Goal: Information Seeking & Learning: Learn about a topic

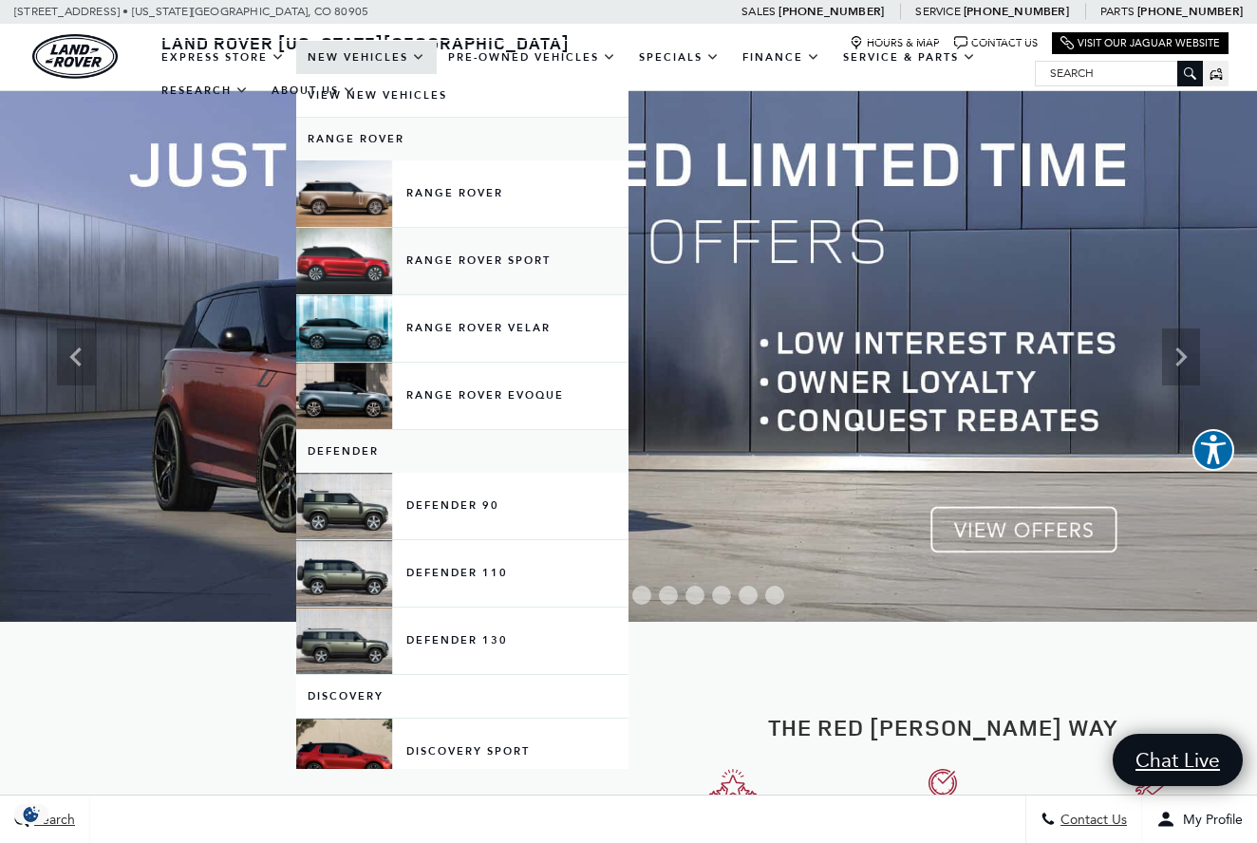
click at [426, 274] on link "Range Rover Sport" at bounding box center [462, 261] width 332 height 66
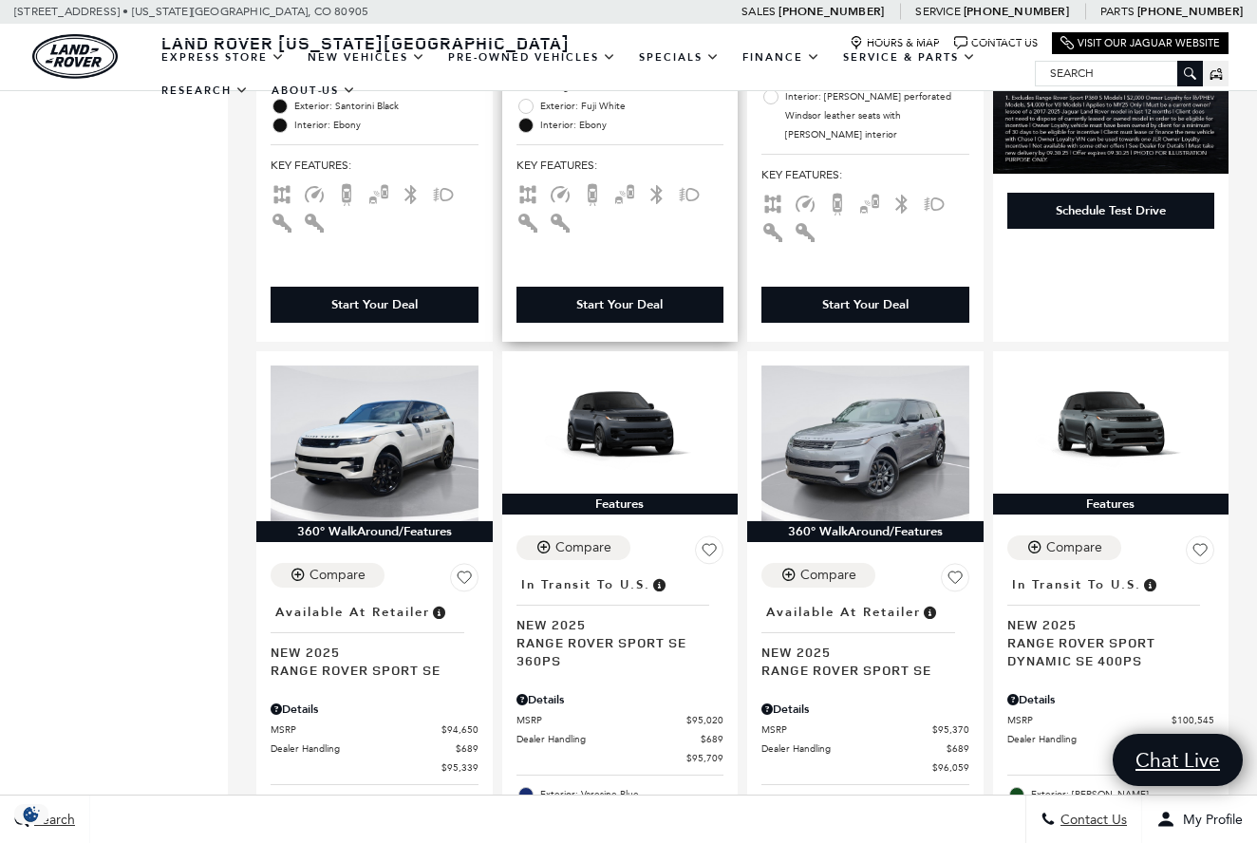
scroll to position [2392, 0]
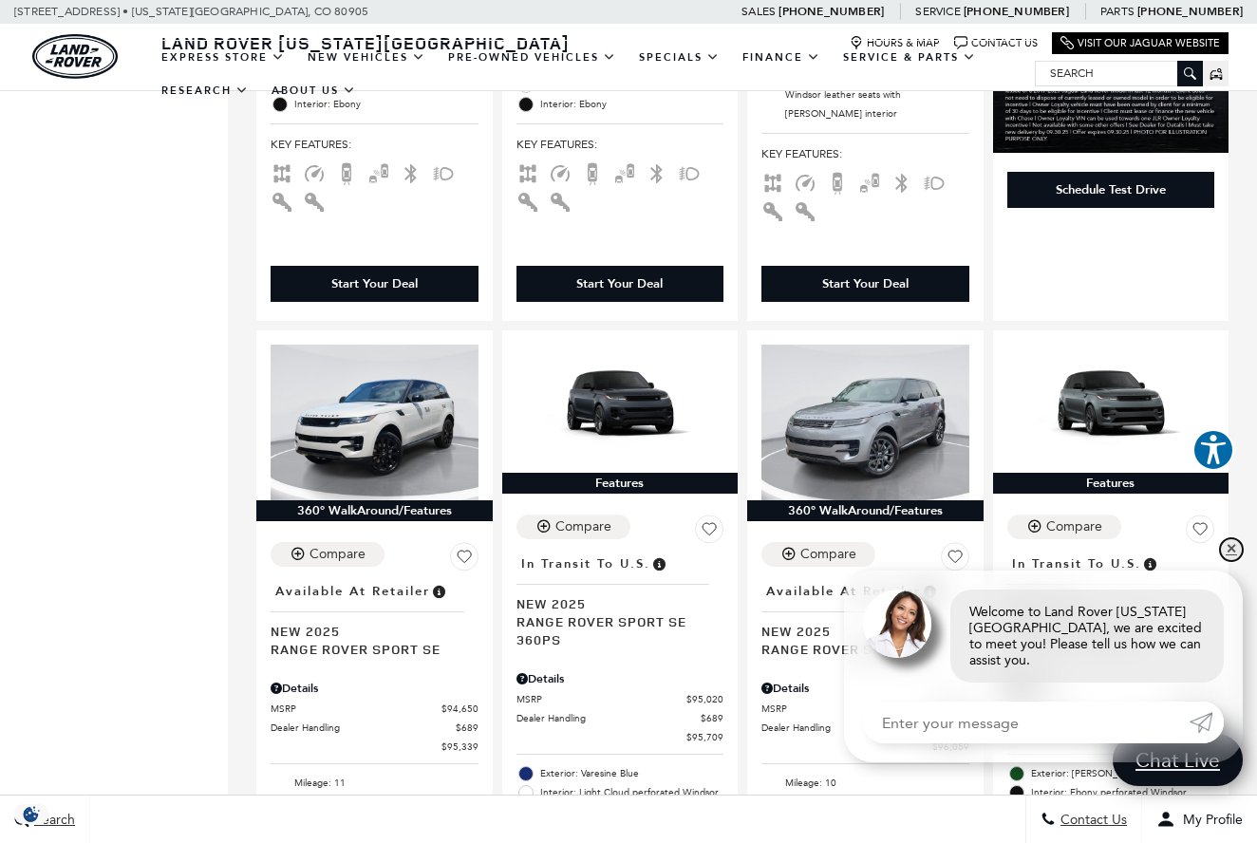
click at [1227, 555] on link "✕" at bounding box center [1231, 550] width 23 height 23
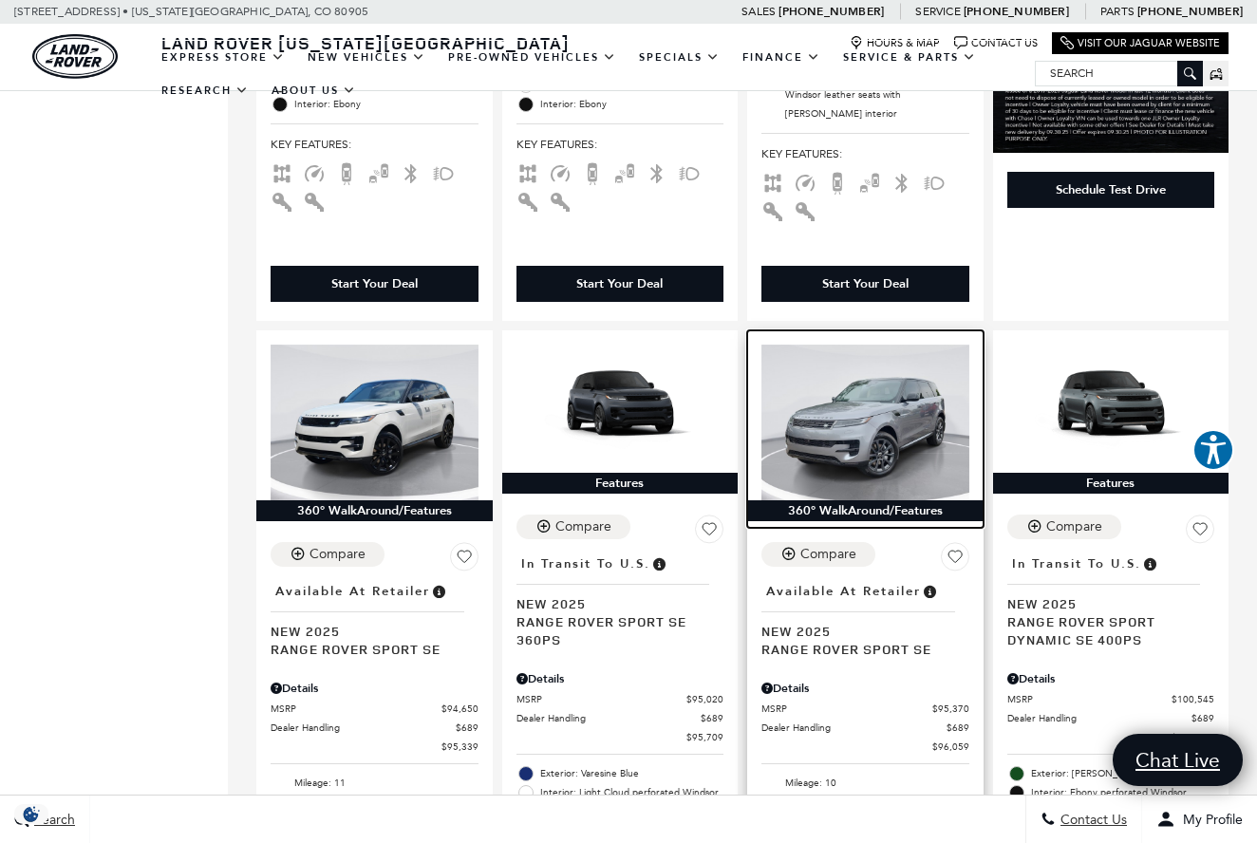
click at [873, 345] on img at bounding box center [866, 423] width 208 height 156
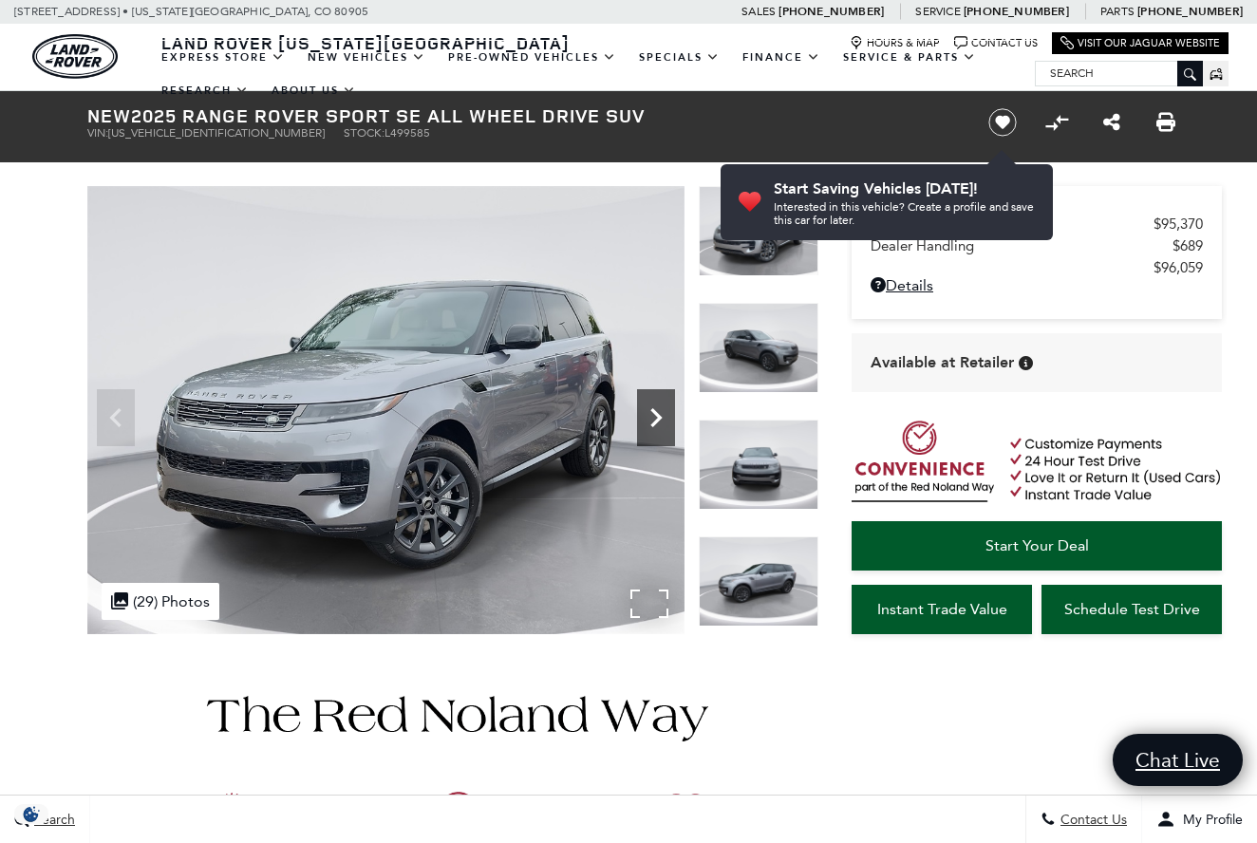
click at [657, 421] on icon "Next" at bounding box center [656, 417] width 11 height 19
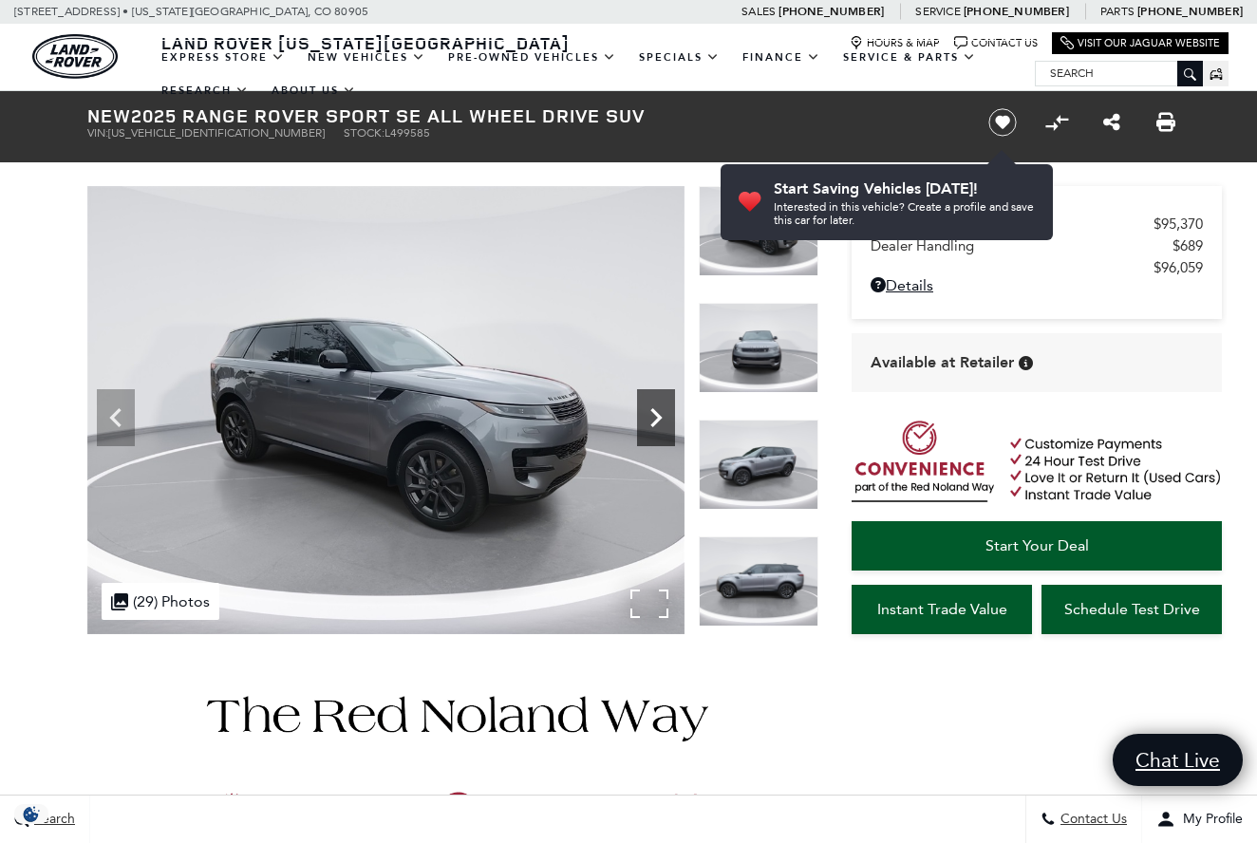
click at [657, 421] on icon "Next" at bounding box center [656, 417] width 11 height 19
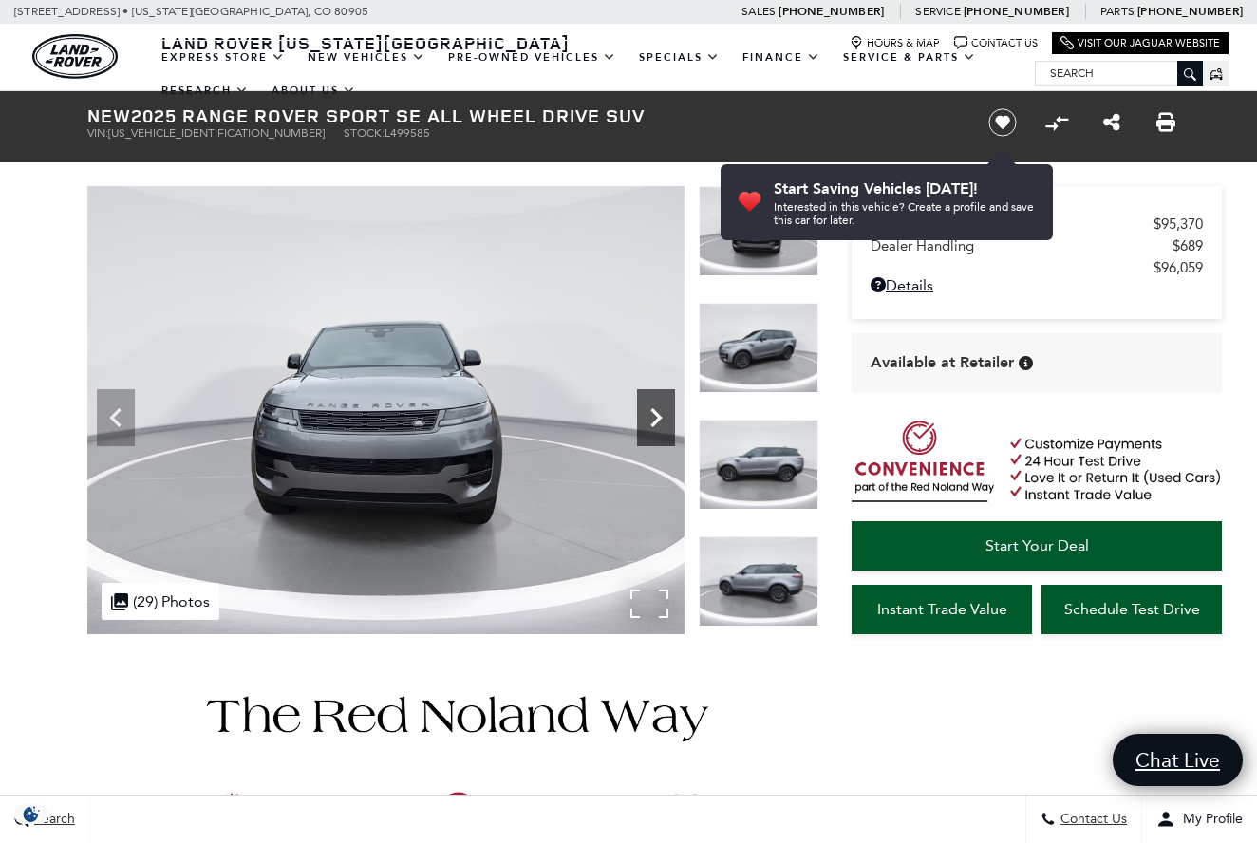
click at [657, 421] on icon "Next" at bounding box center [656, 417] width 11 height 19
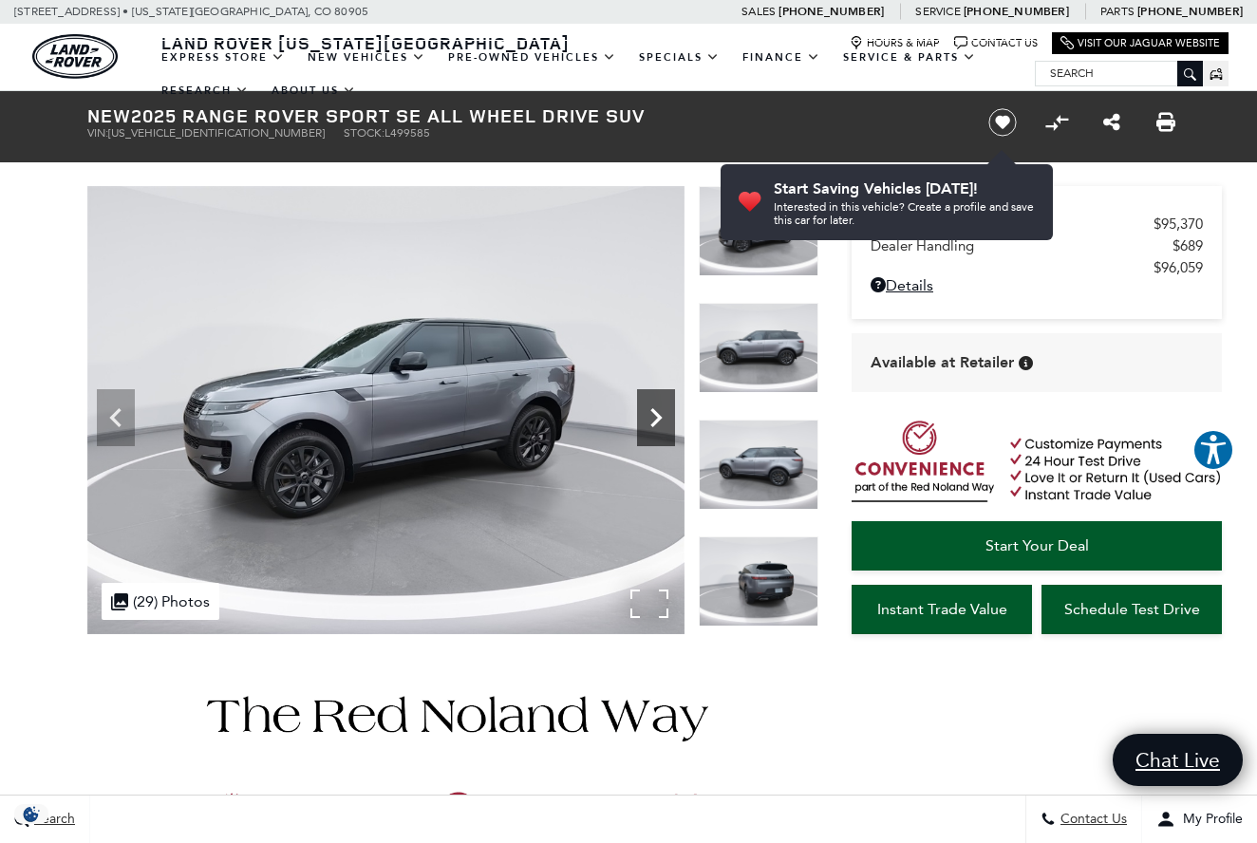
click at [657, 421] on icon "Next" at bounding box center [656, 417] width 11 height 19
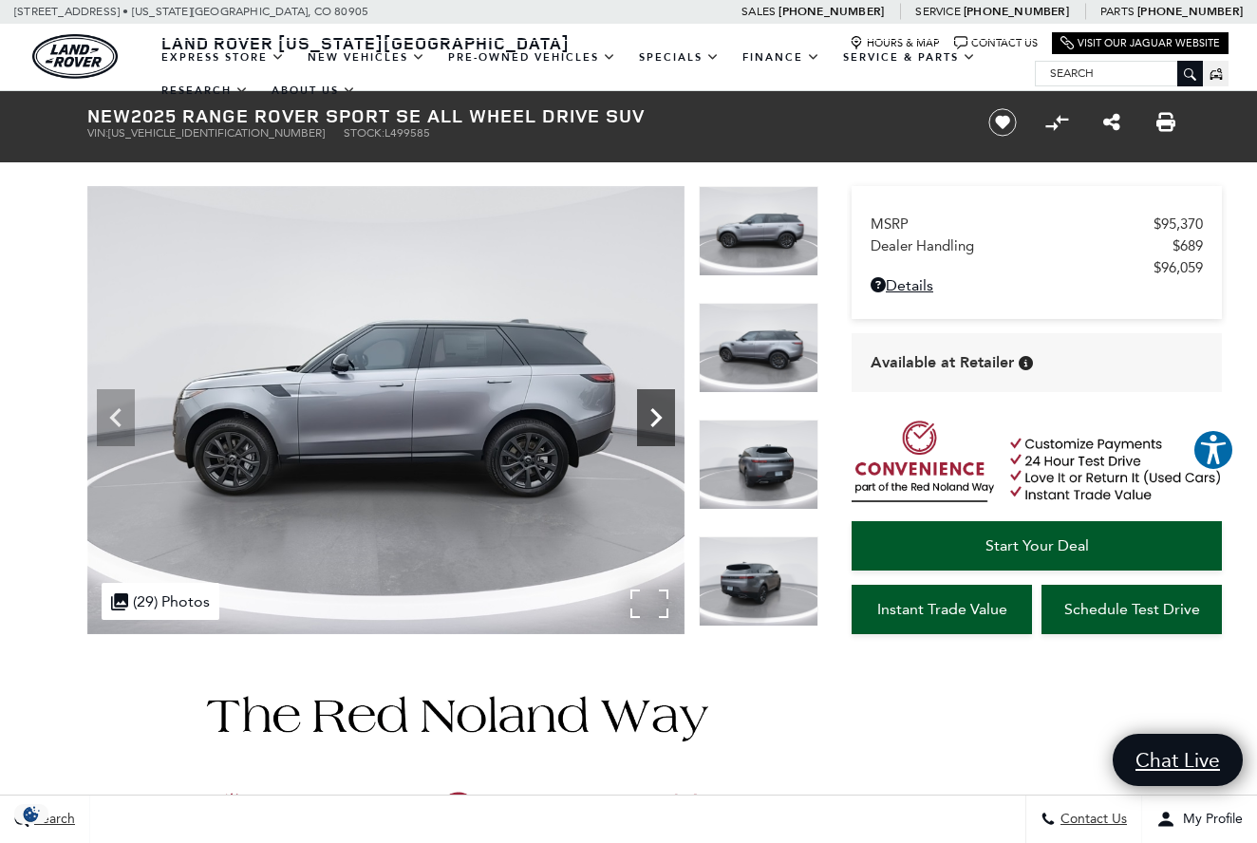
click at [657, 421] on icon "Next" at bounding box center [656, 417] width 11 height 19
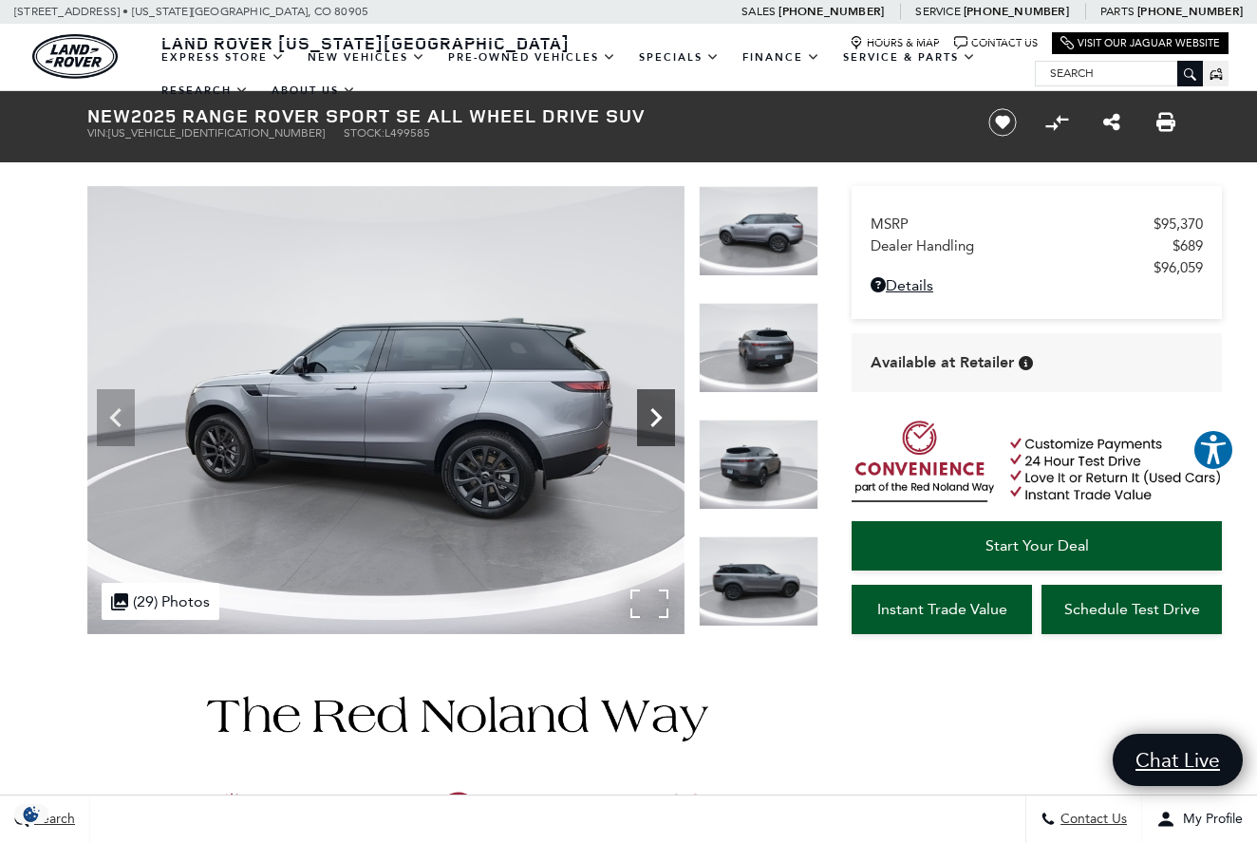
click at [657, 421] on icon "Next" at bounding box center [656, 417] width 11 height 19
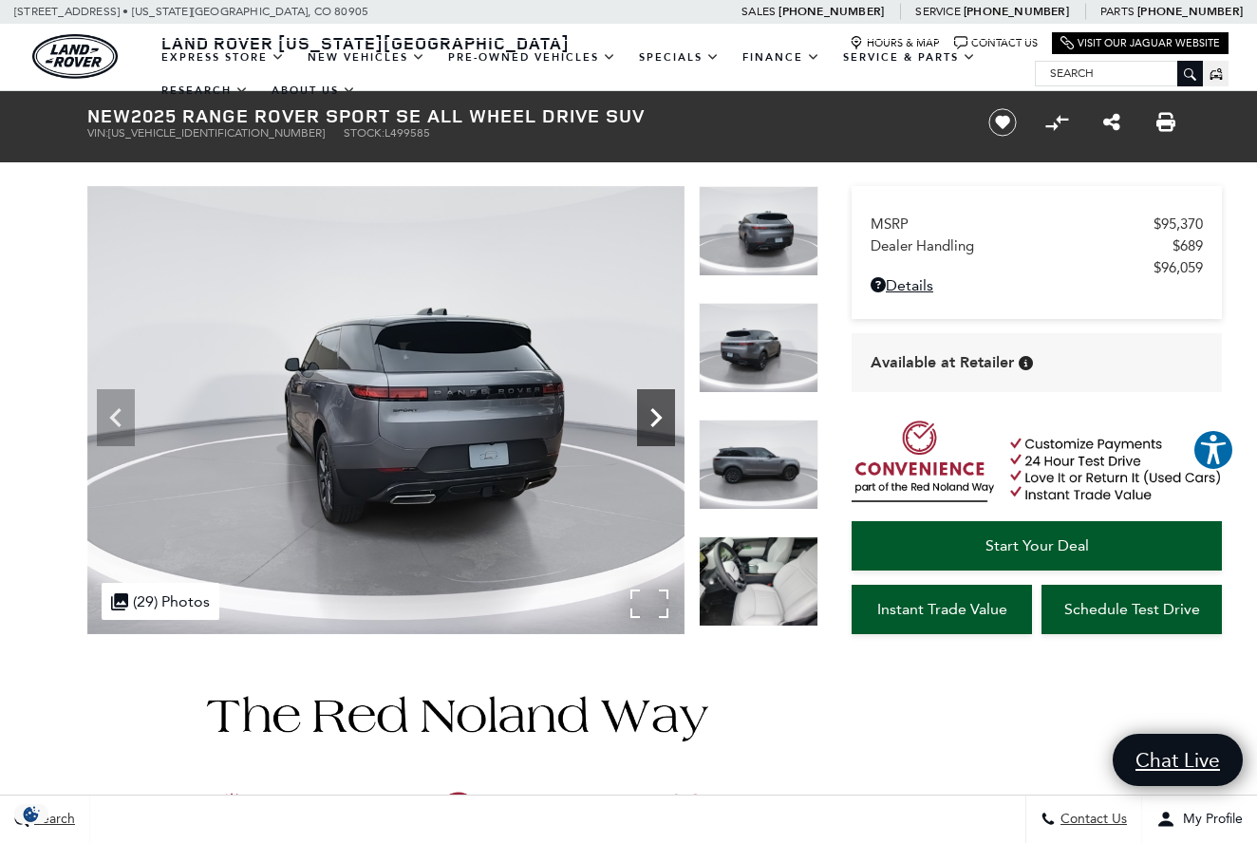
click at [657, 421] on icon "Next" at bounding box center [656, 417] width 11 height 19
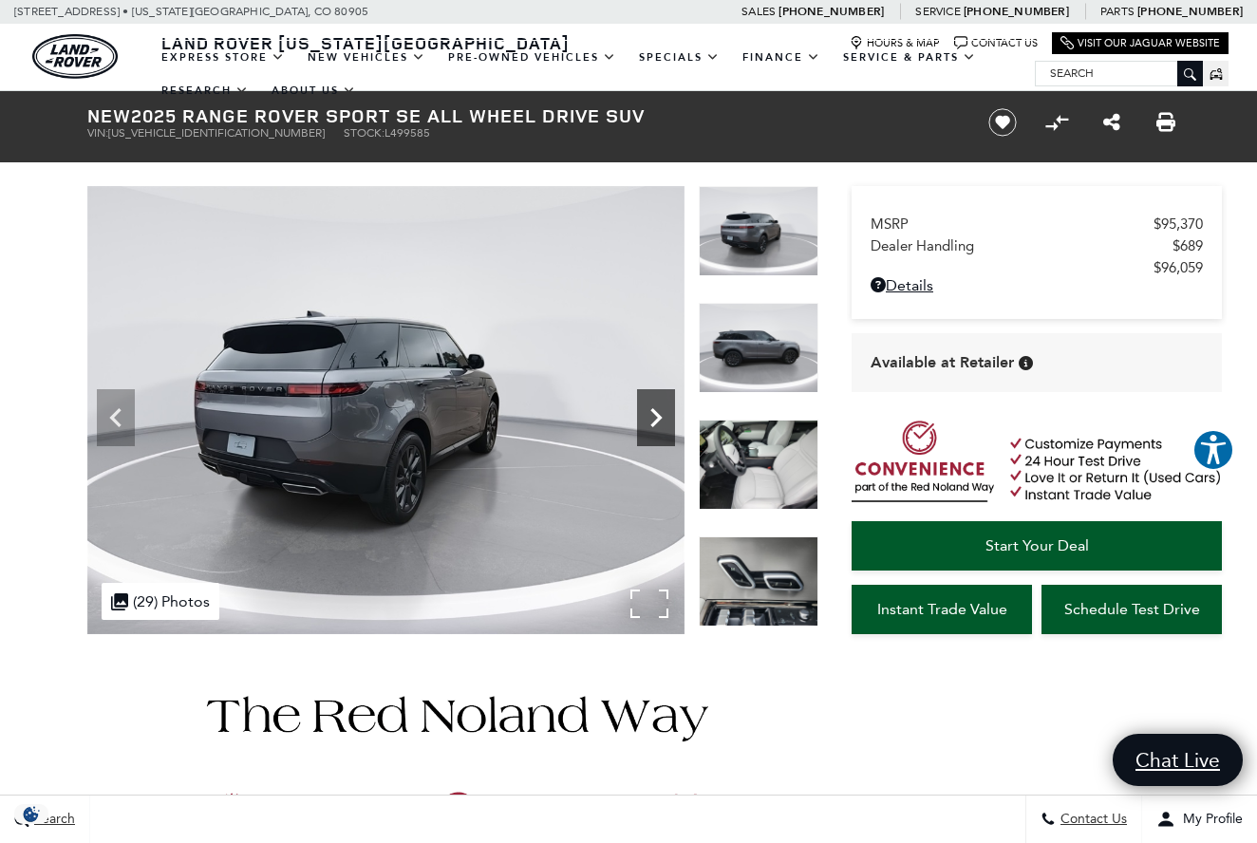
click at [657, 421] on icon "Next" at bounding box center [656, 417] width 11 height 19
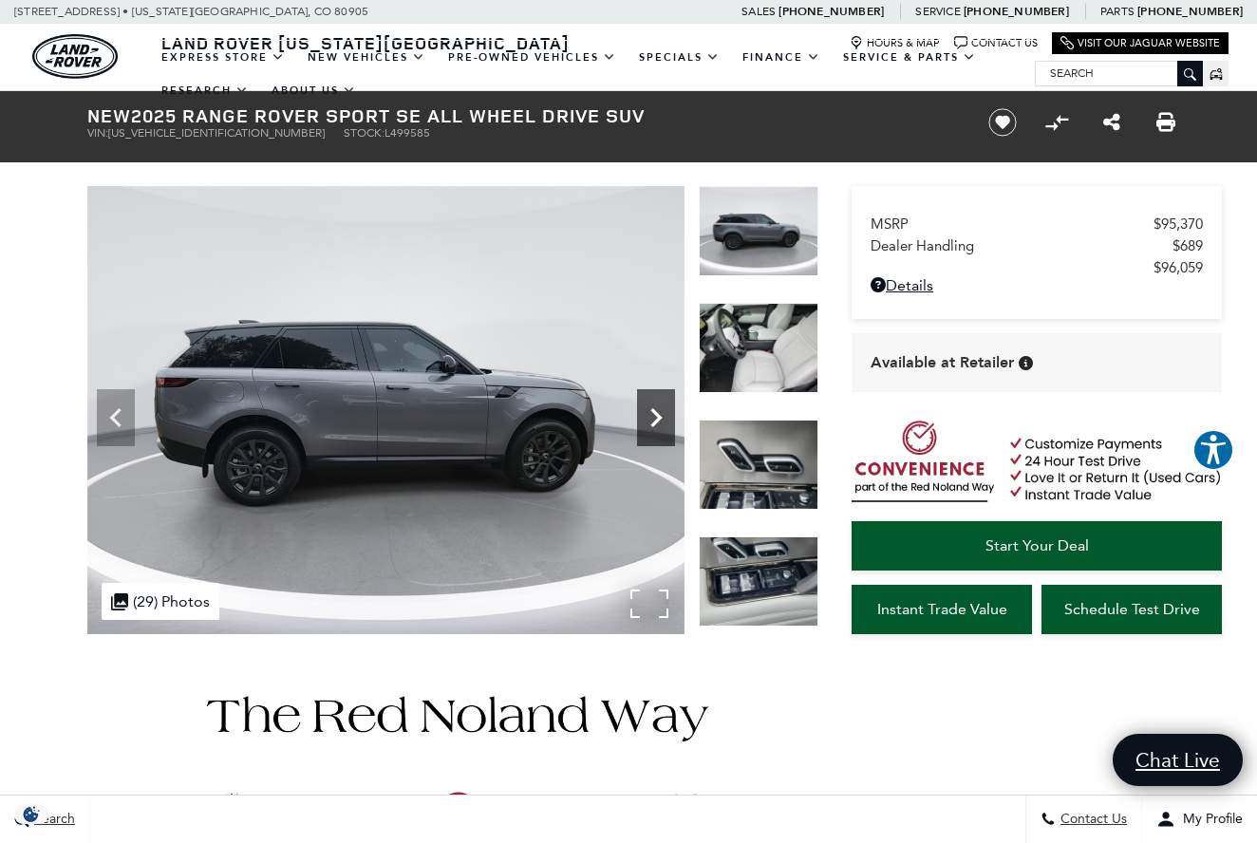
click at [657, 421] on icon "Next" at bounding box center [656, 417] width 11 height 19
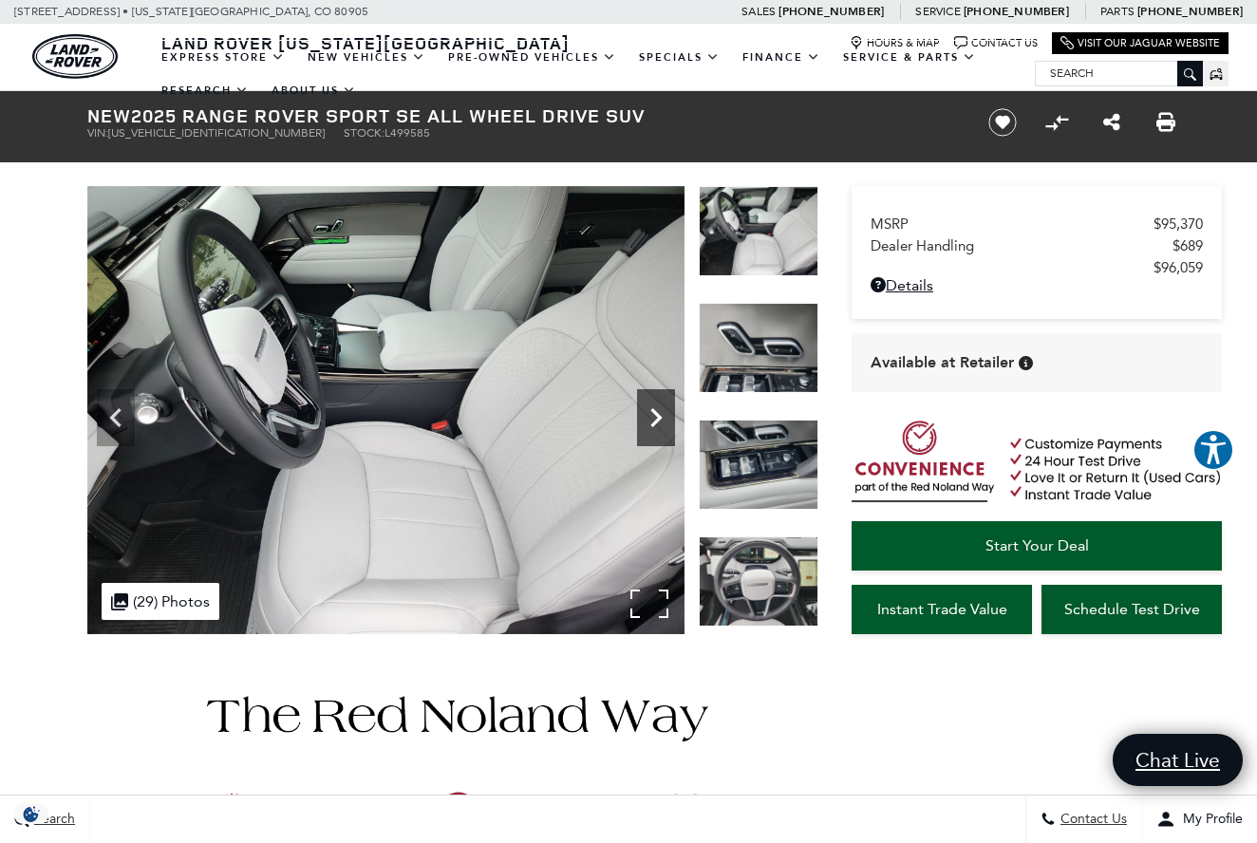
click at [657, 421] on icon "Next" at bounding box center [656, 417] width 11 height 19
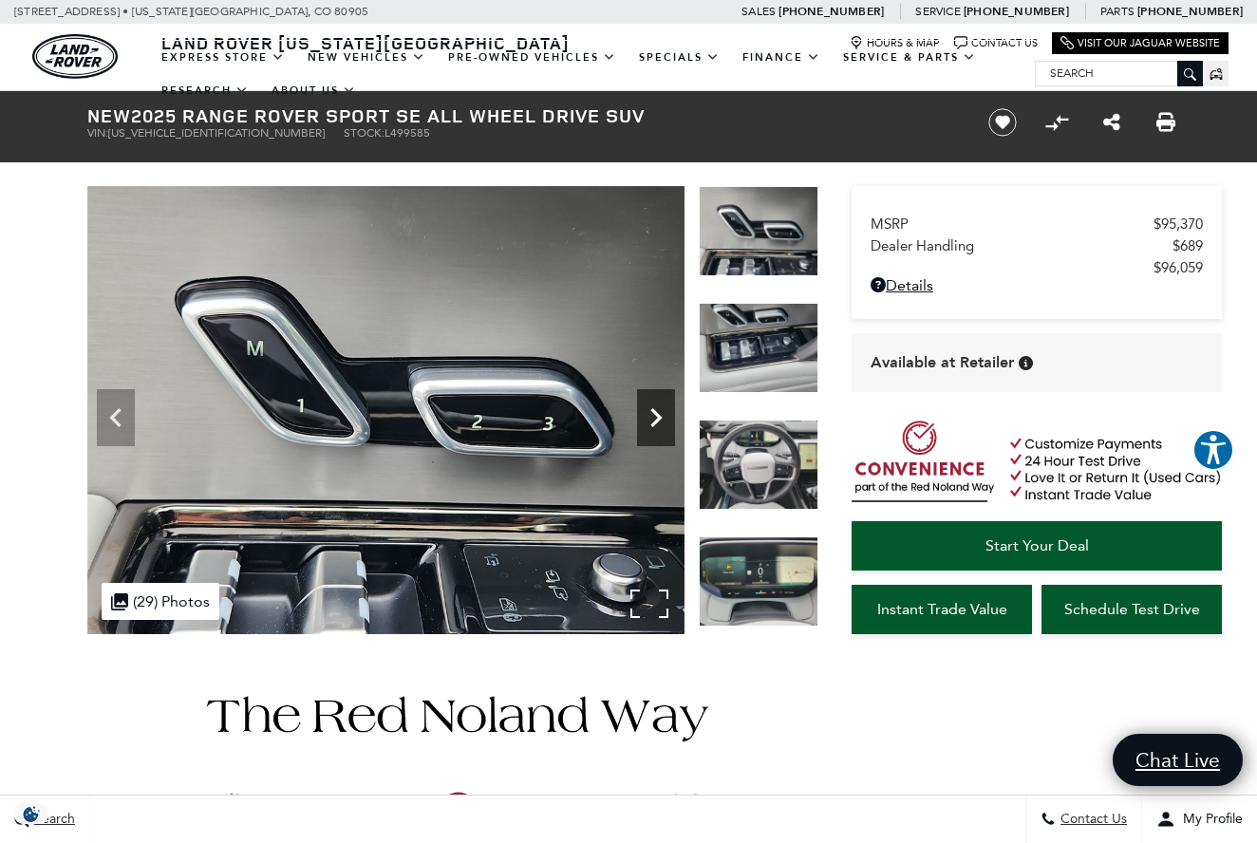
click at [657, 421] on icon "Next" at bounding box center [656, 417] width 11 height 19
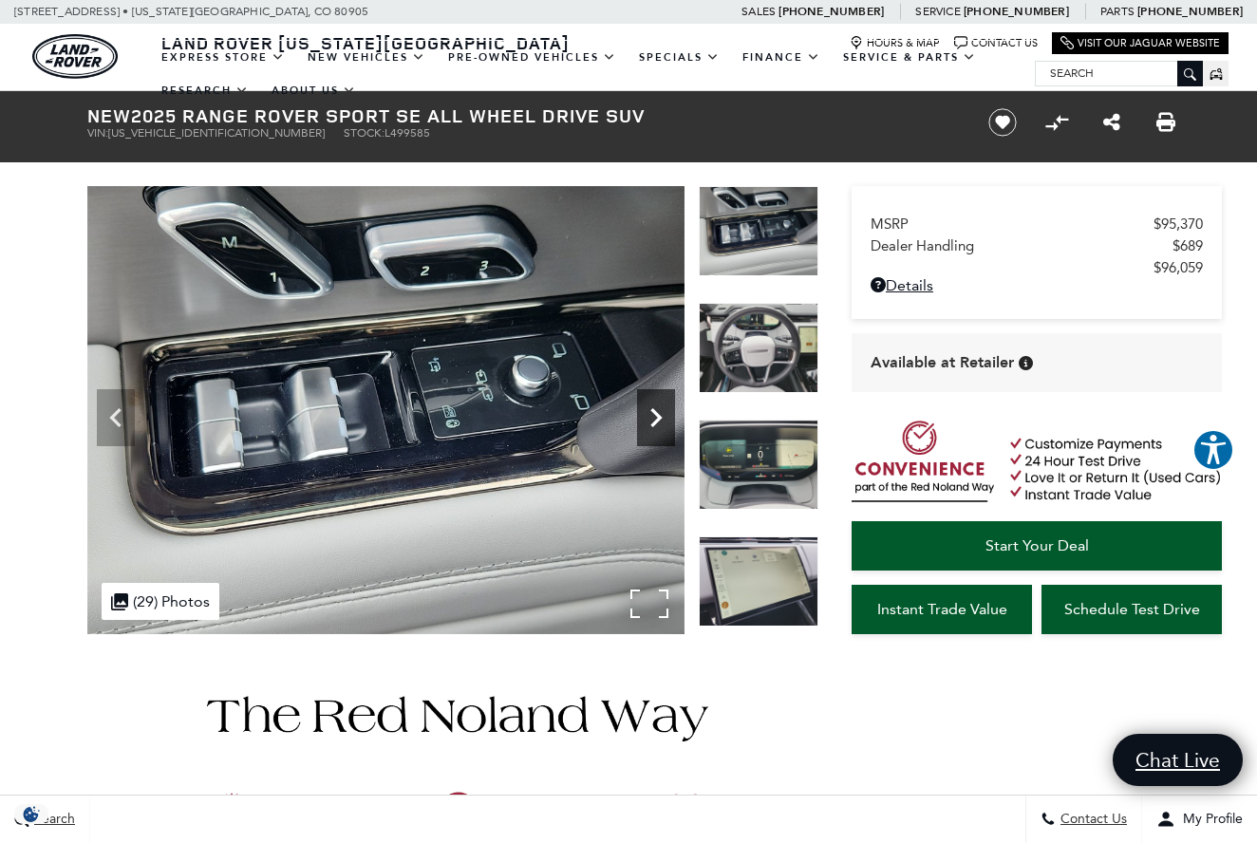
click at [657, 421] on icon "Next" at bounding box center [656, 417] width 11 height 19
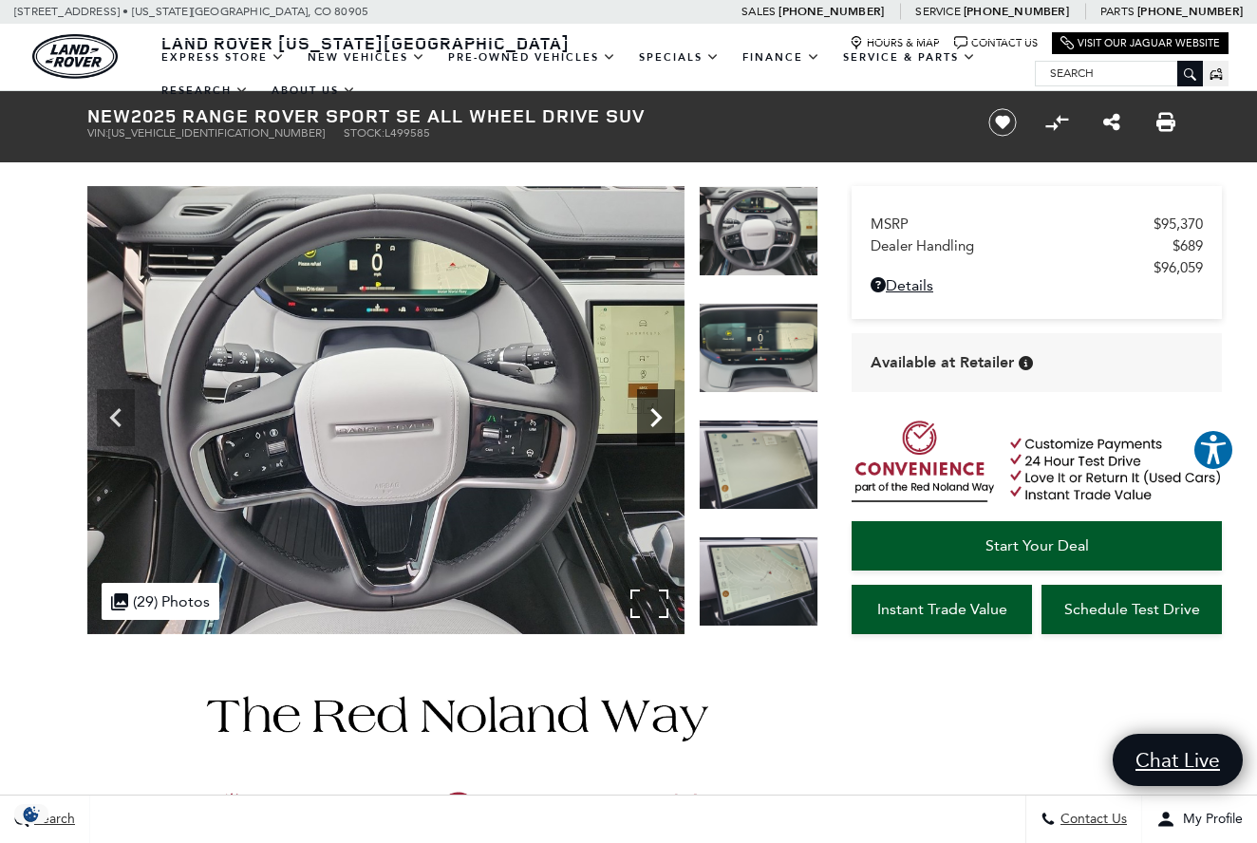
click at [657, 421] on icon "Next" at bounding box center [656, 417] width 11 height 19
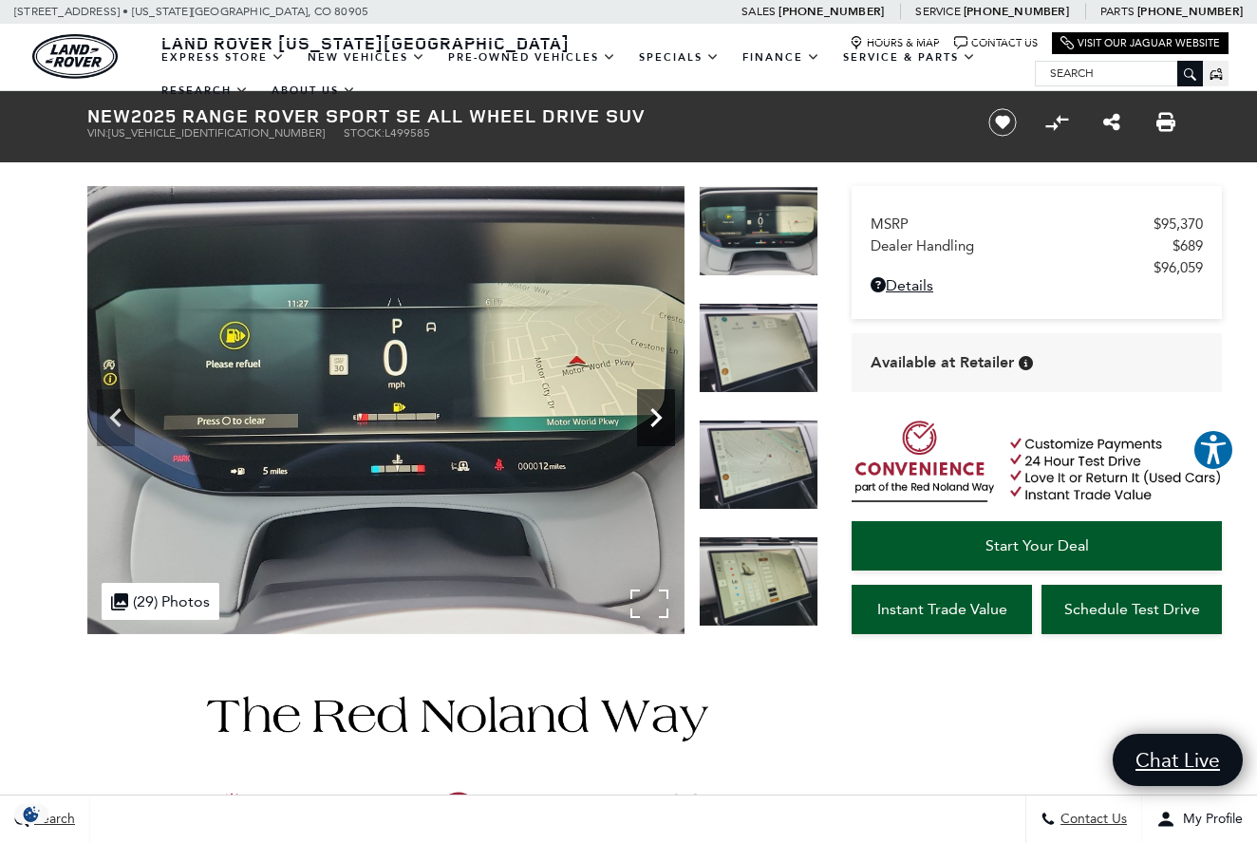
click at [657, 421] on icon "Next" at bounding box center [656, 417] width 11 height 19
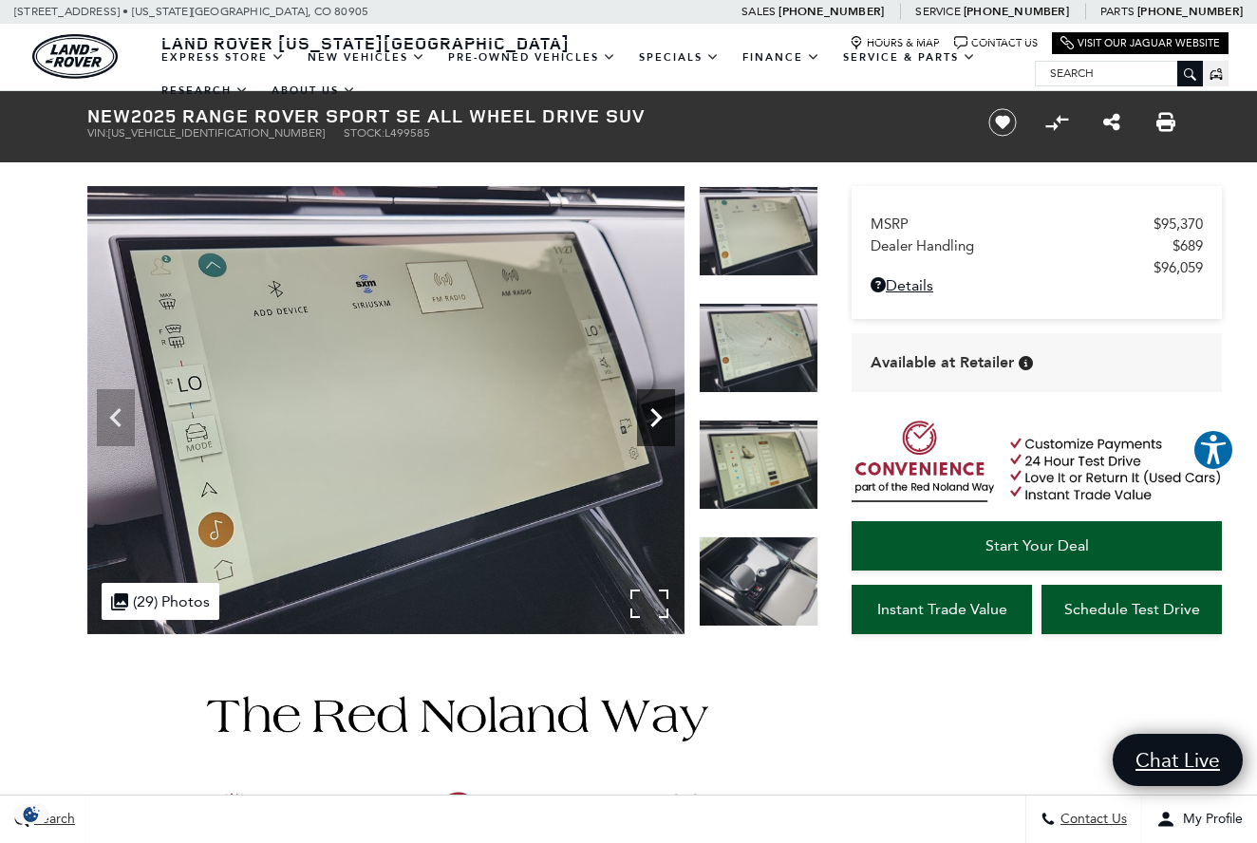
click at [657, 421] on icon "Next" at bounding box center [656, 417] width 11 height 19
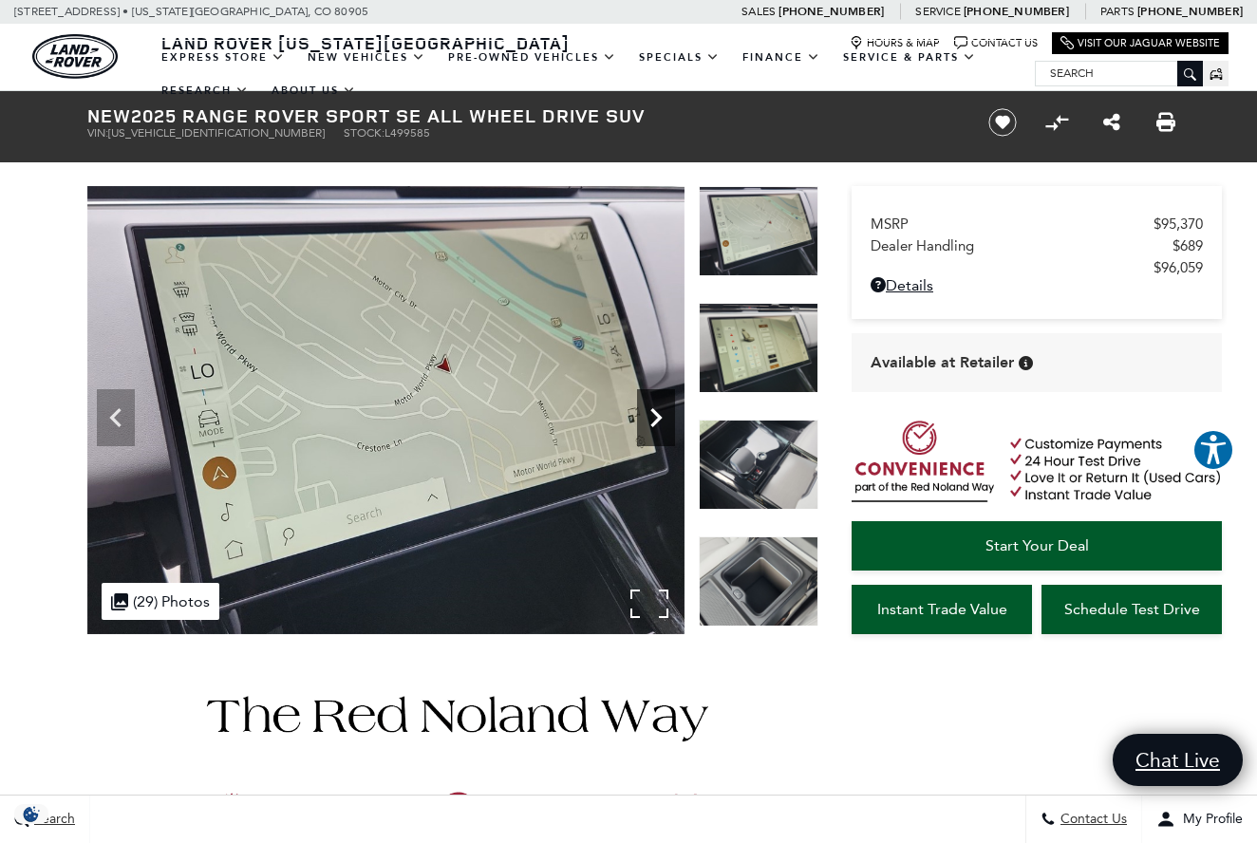
click at [657, 421] on icon "Next" at bounding box center [656, 417] width 11 height 19
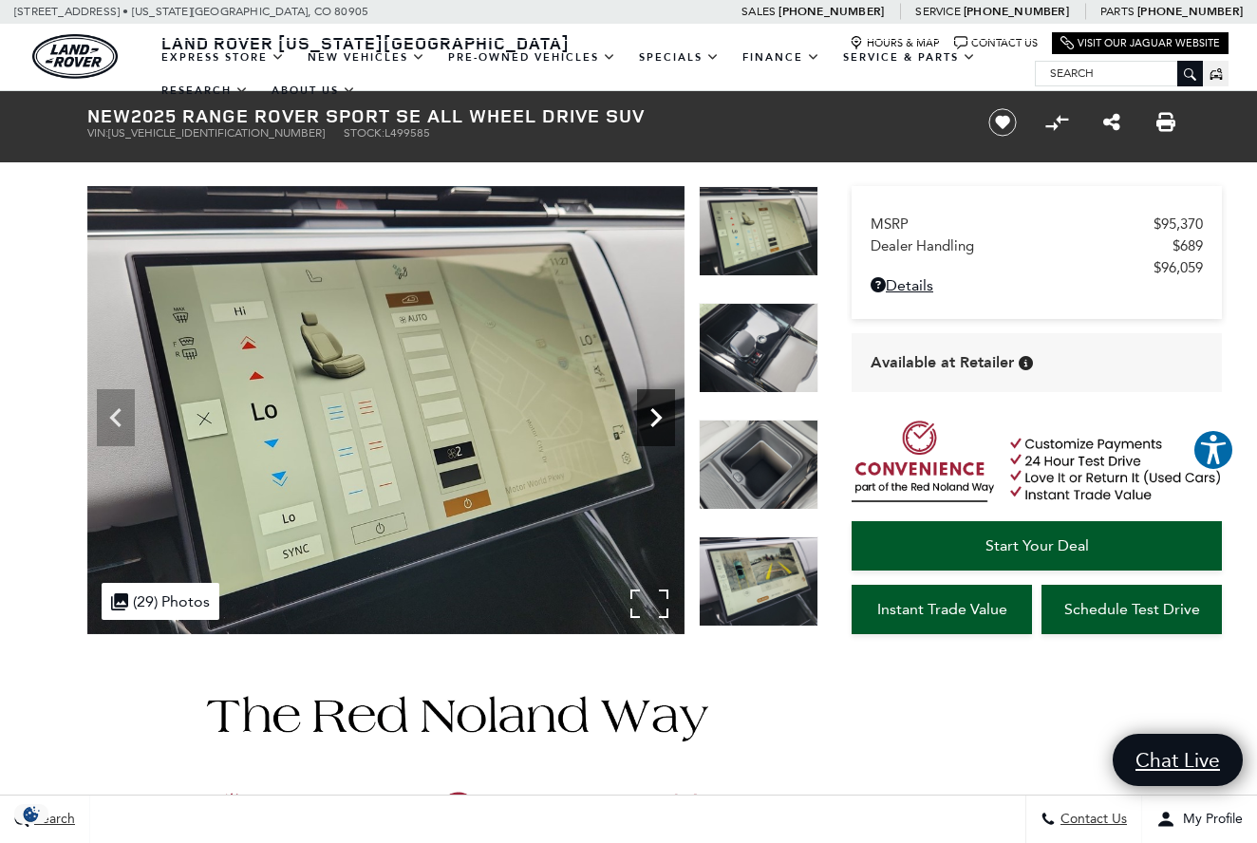
click at [657, 421] on icon "Next" at bounding box center [656, 417] width 11 height 19
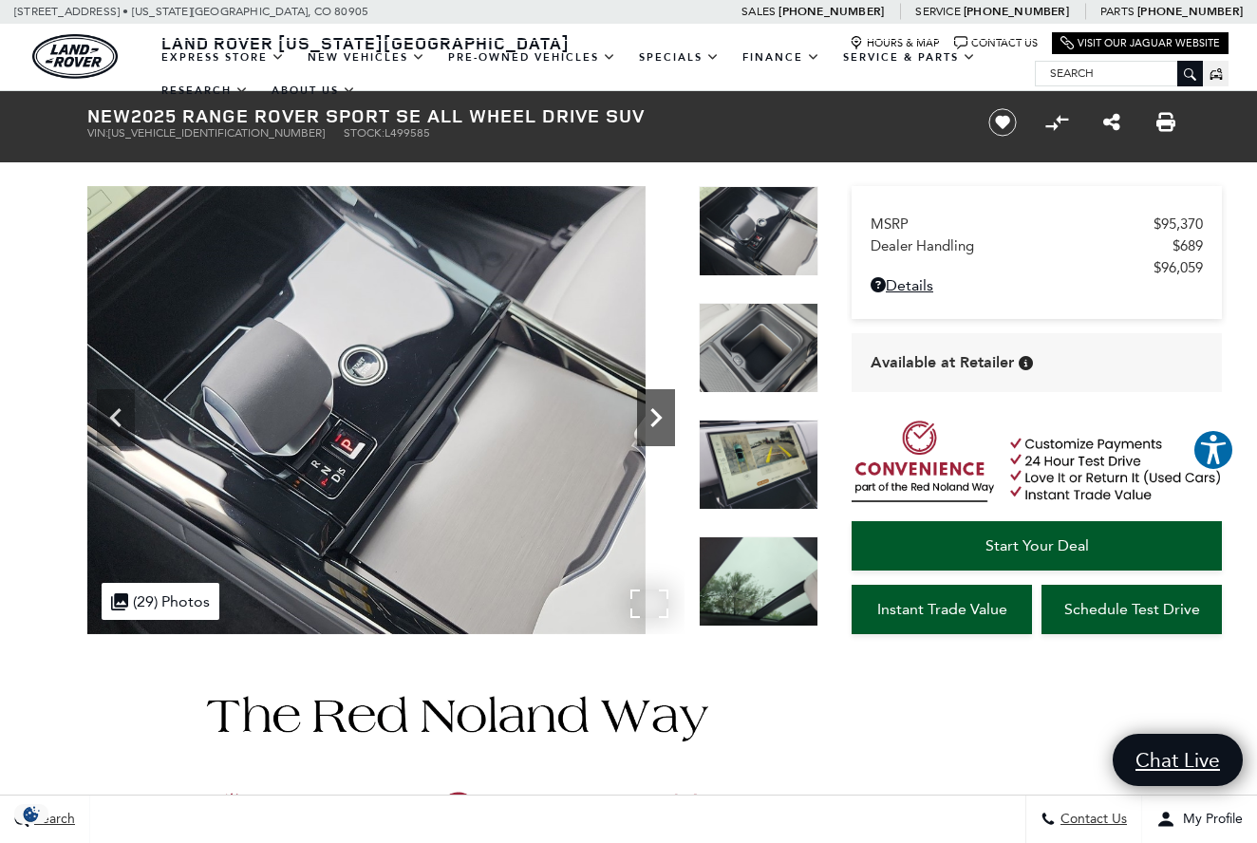
click at [610, 361] on div "360 WalkAround Powered By SpinCar" at bounding box center [385, 410] width 597 height 448
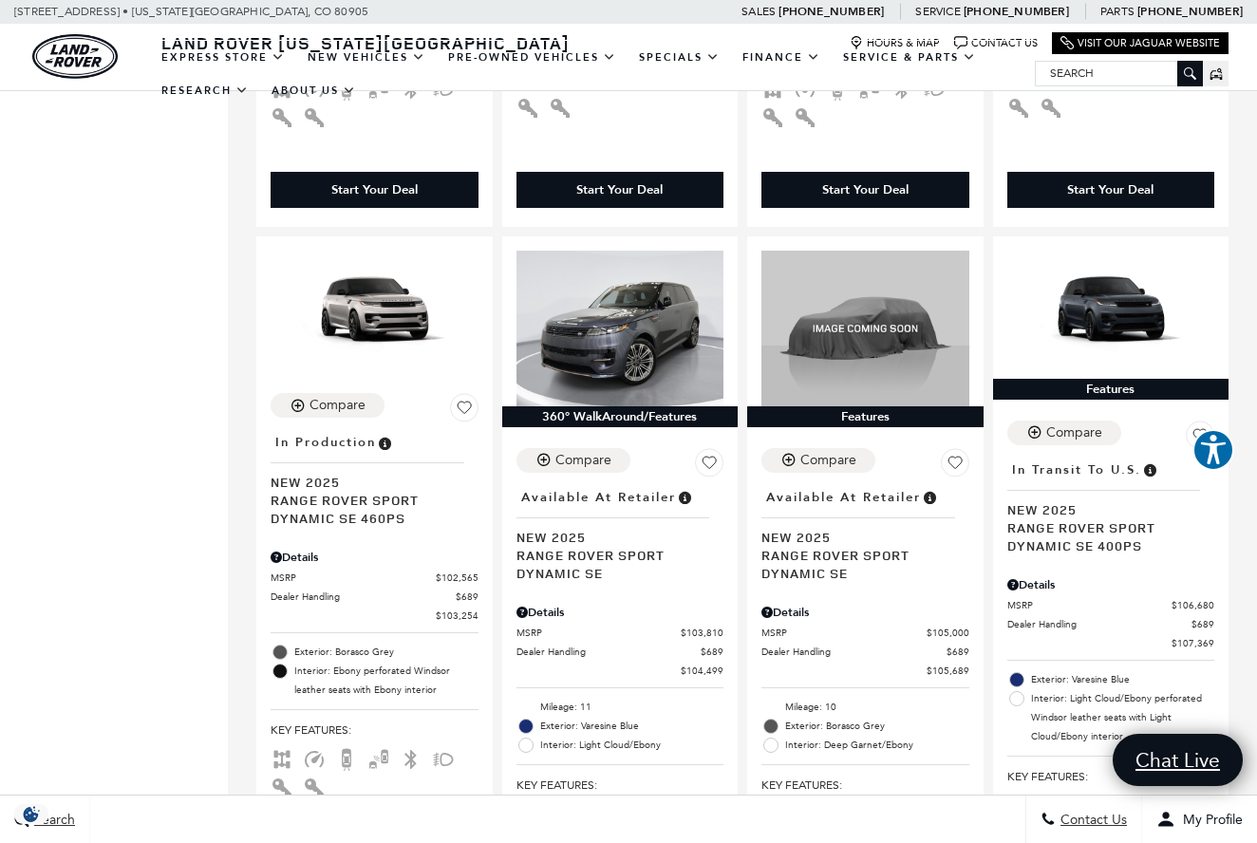
scroll to position [3243, 0]
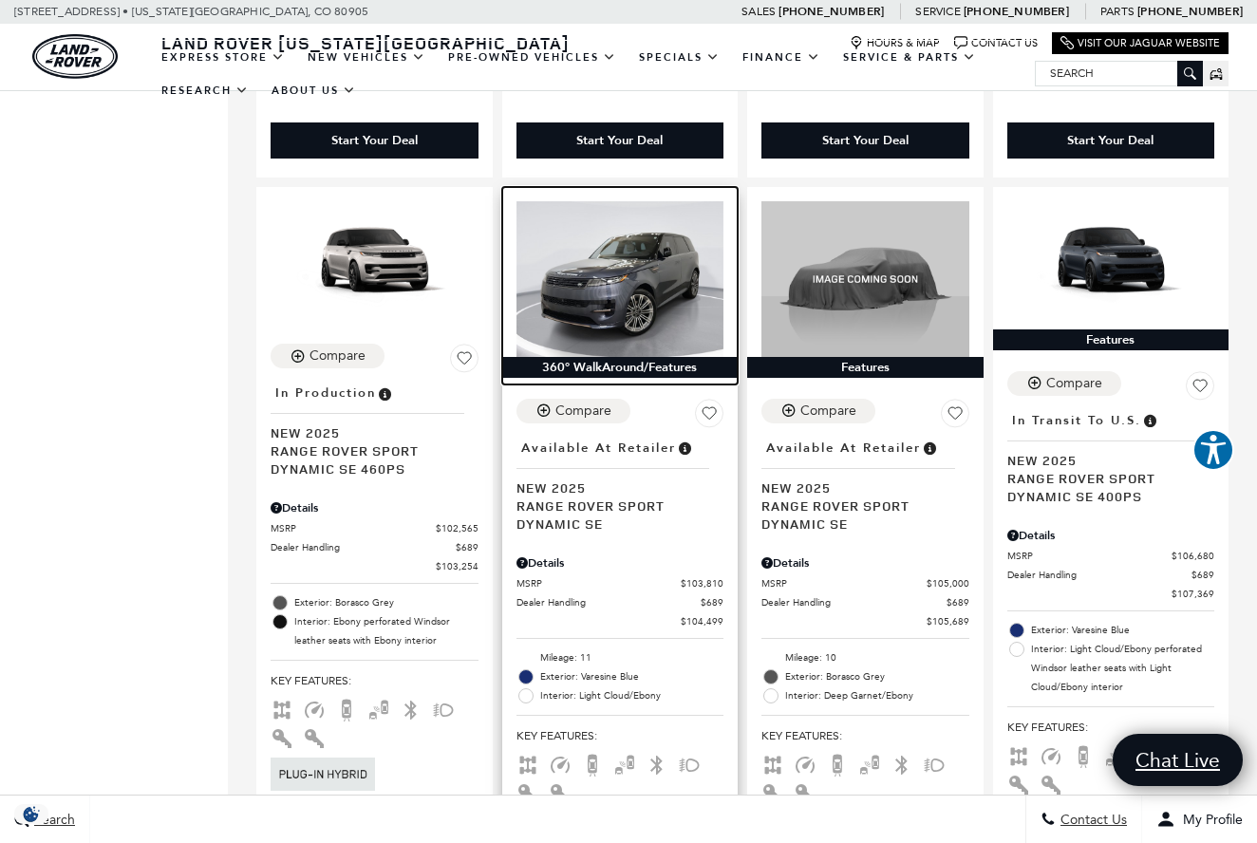
click at [601, 205] on img at bounding box center [621, 279] width 208 height 156
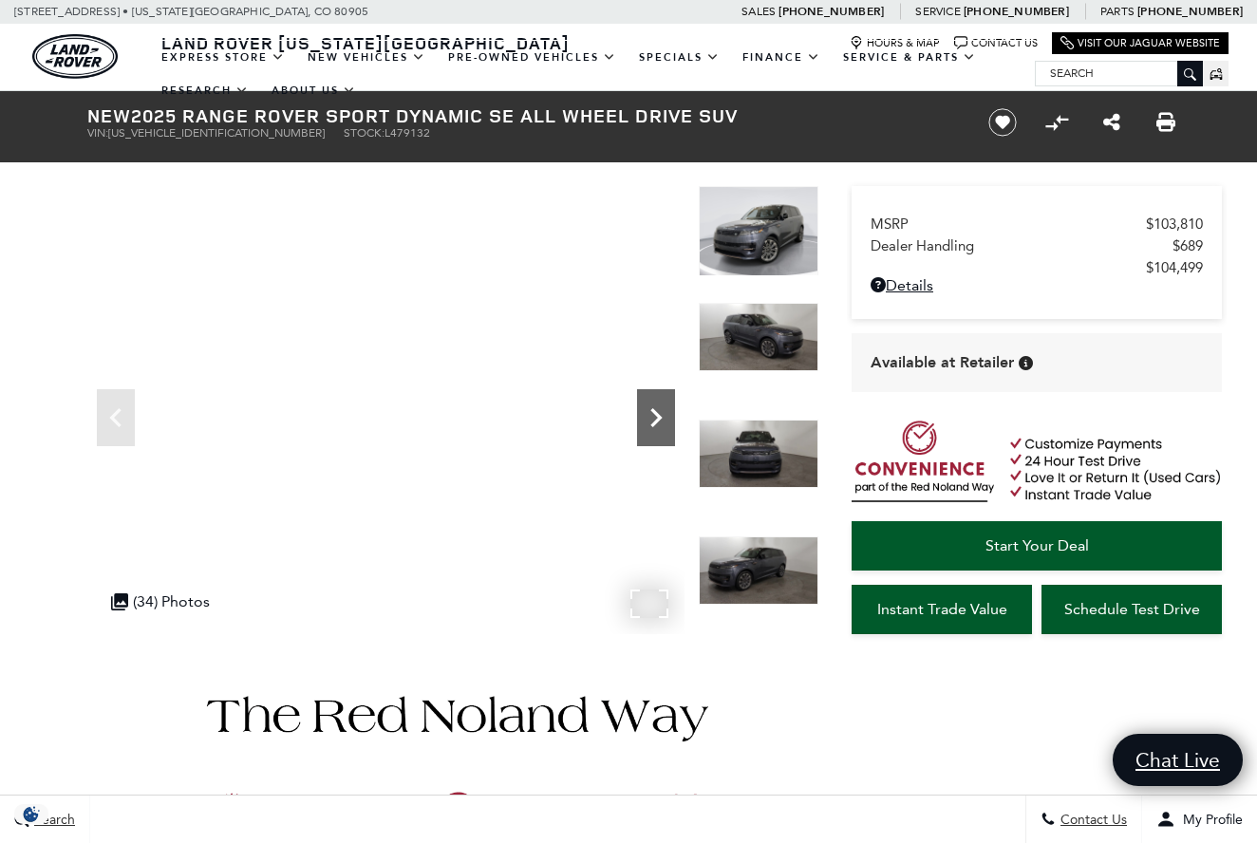
click at [648, 428] on icon "Next" at bounding box center [656, 418] width 38 height 38
click at [658, 404] on icon "Next" at bounding box center [656, 418] width 38 height 38
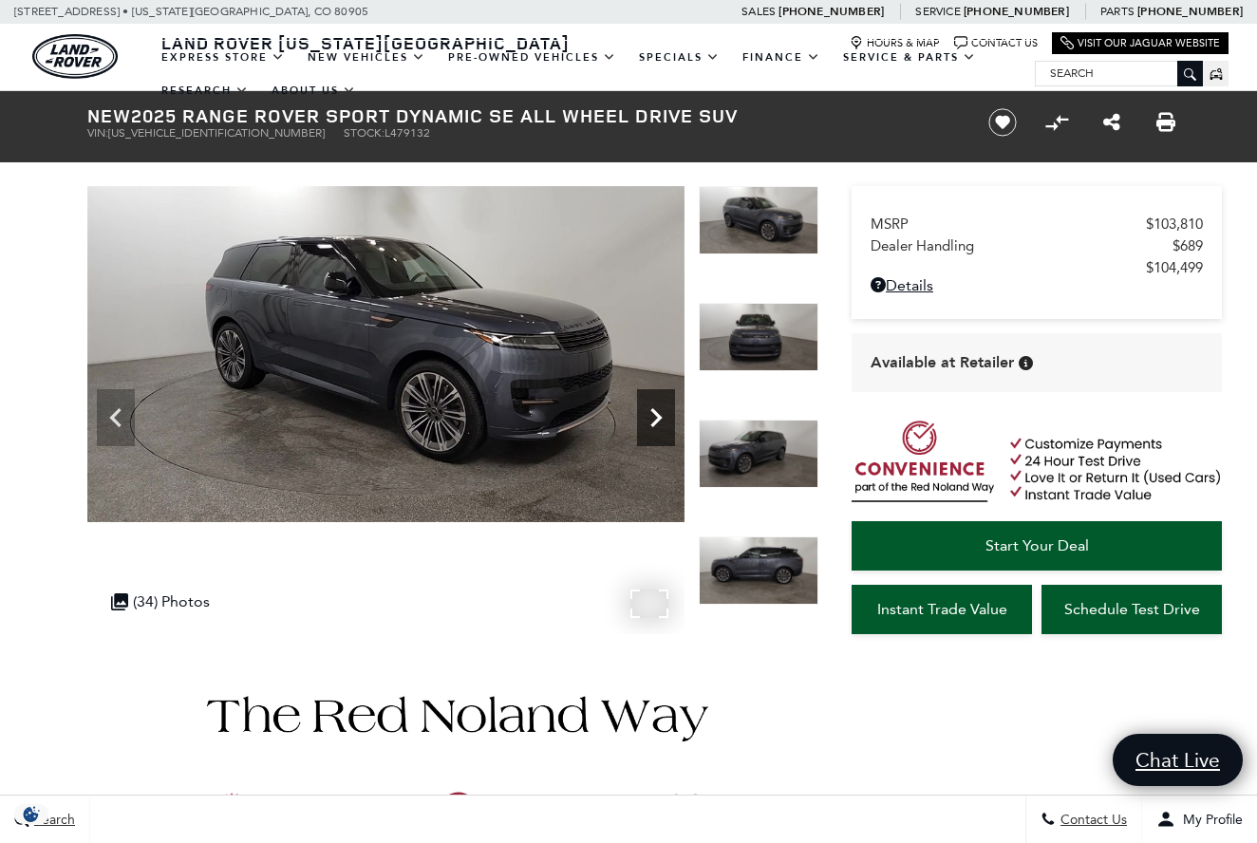
click at [656, 402] on icon "Next" at bounding box center [656, 418] width 38 height 38
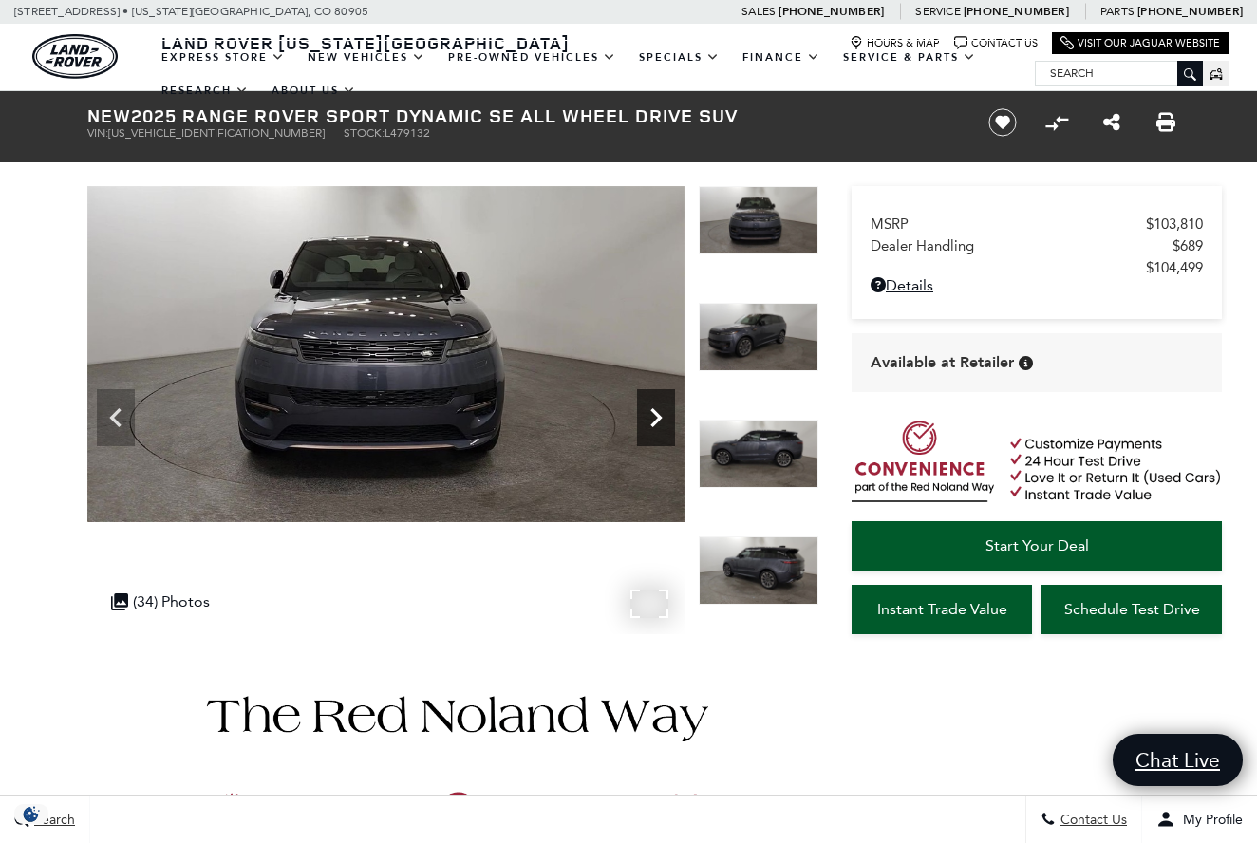
click at [656, 402] on icon "Next" at bounding box center [656, 418] width 38 height 38
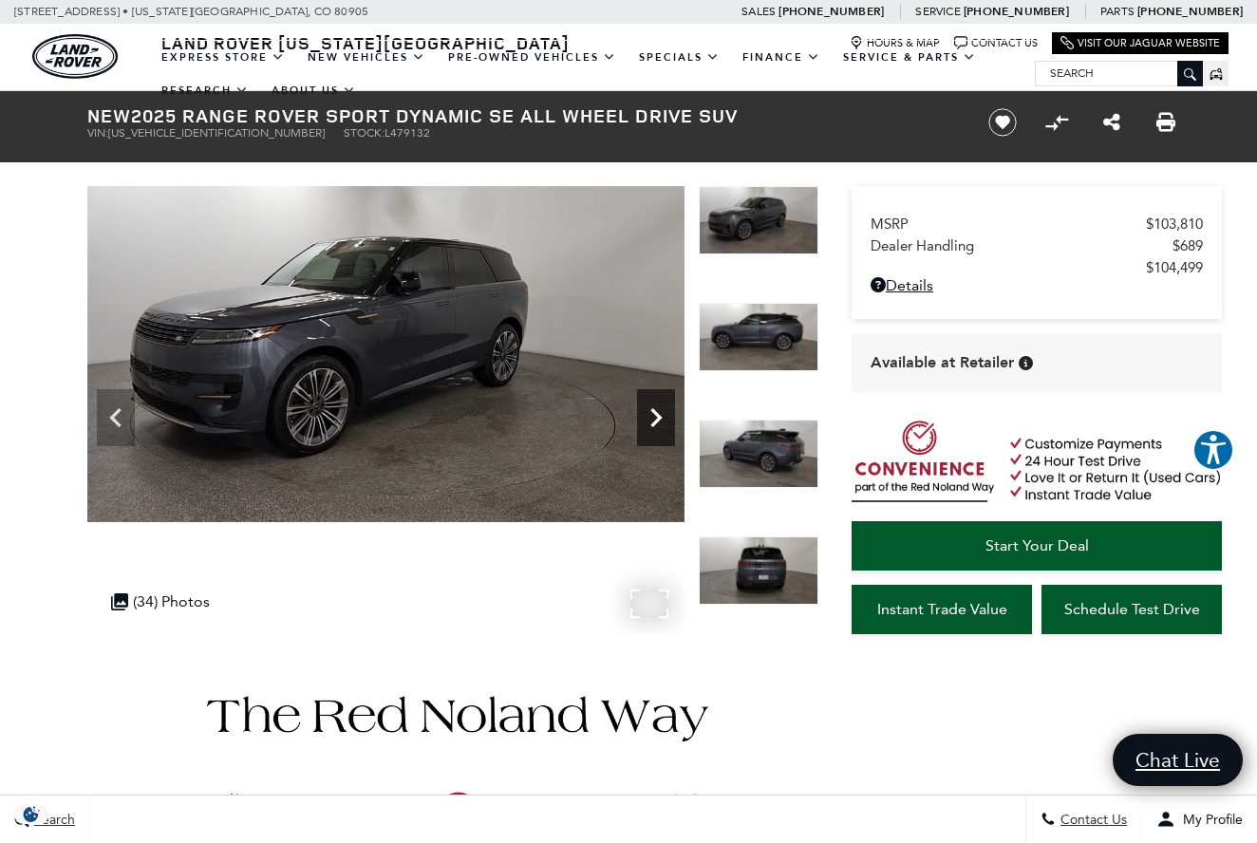
click at [656, 402] on icon "Next" at bounding box center [656, 418] width 38 height 38
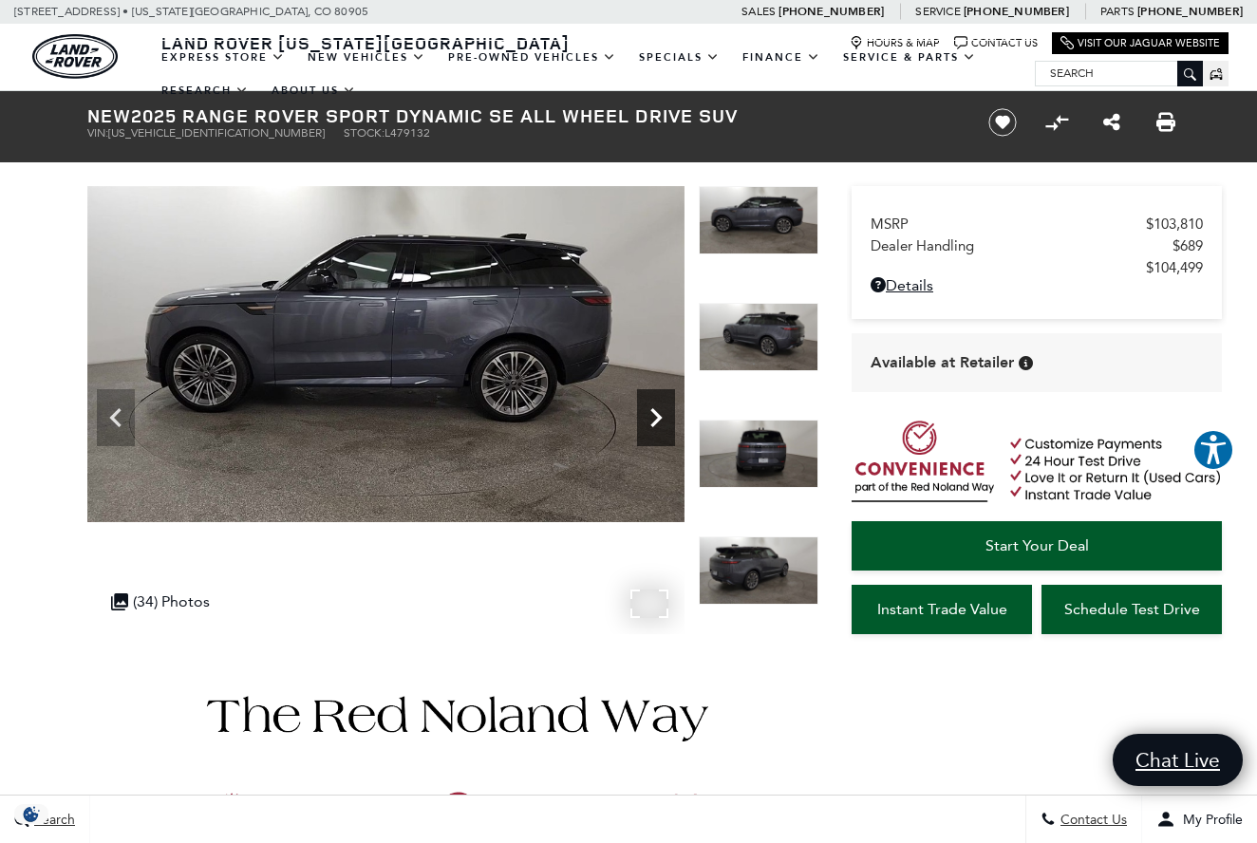
click at [656, 402] on icon "Next" at bounding box center [656, 418] width 38 height 38
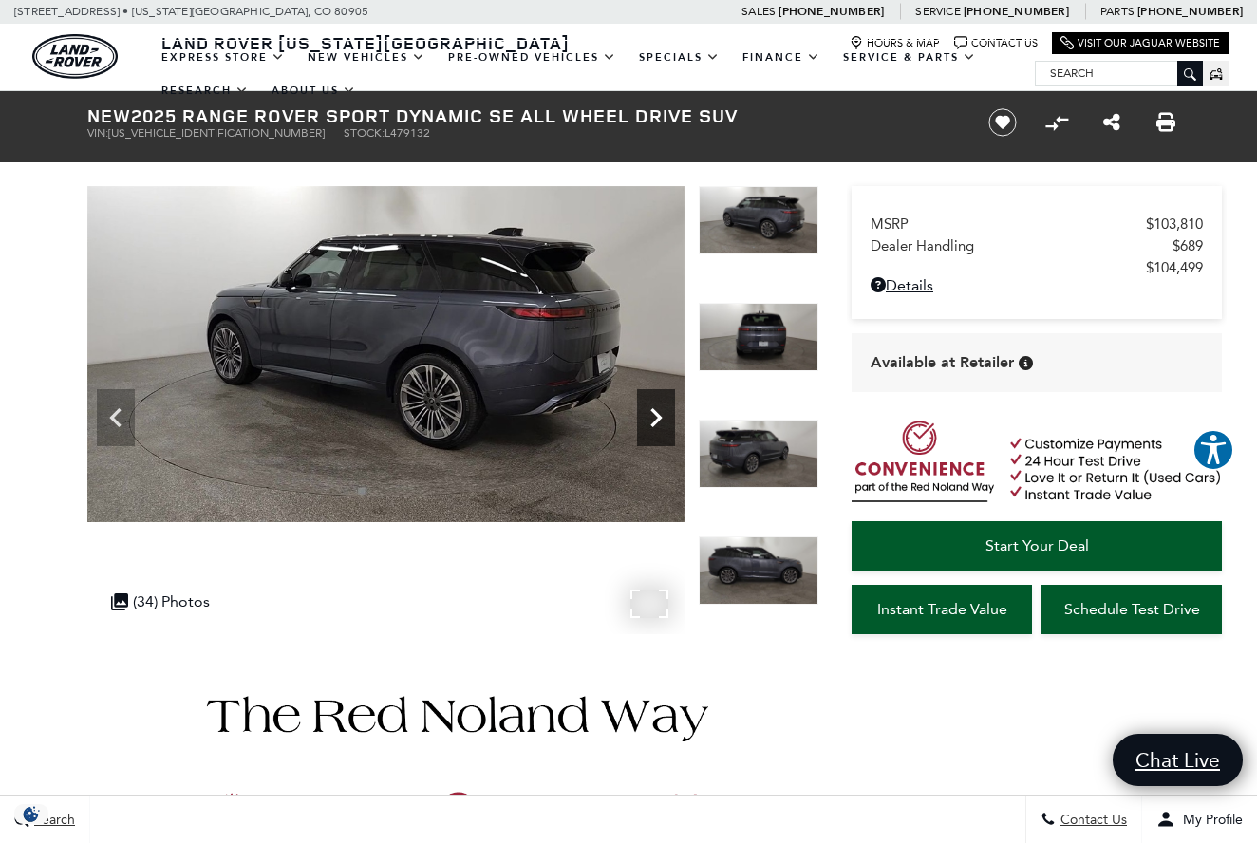
click at [656, 402] on icon "Next" at bounding box center [656, 418] width 38 height 38
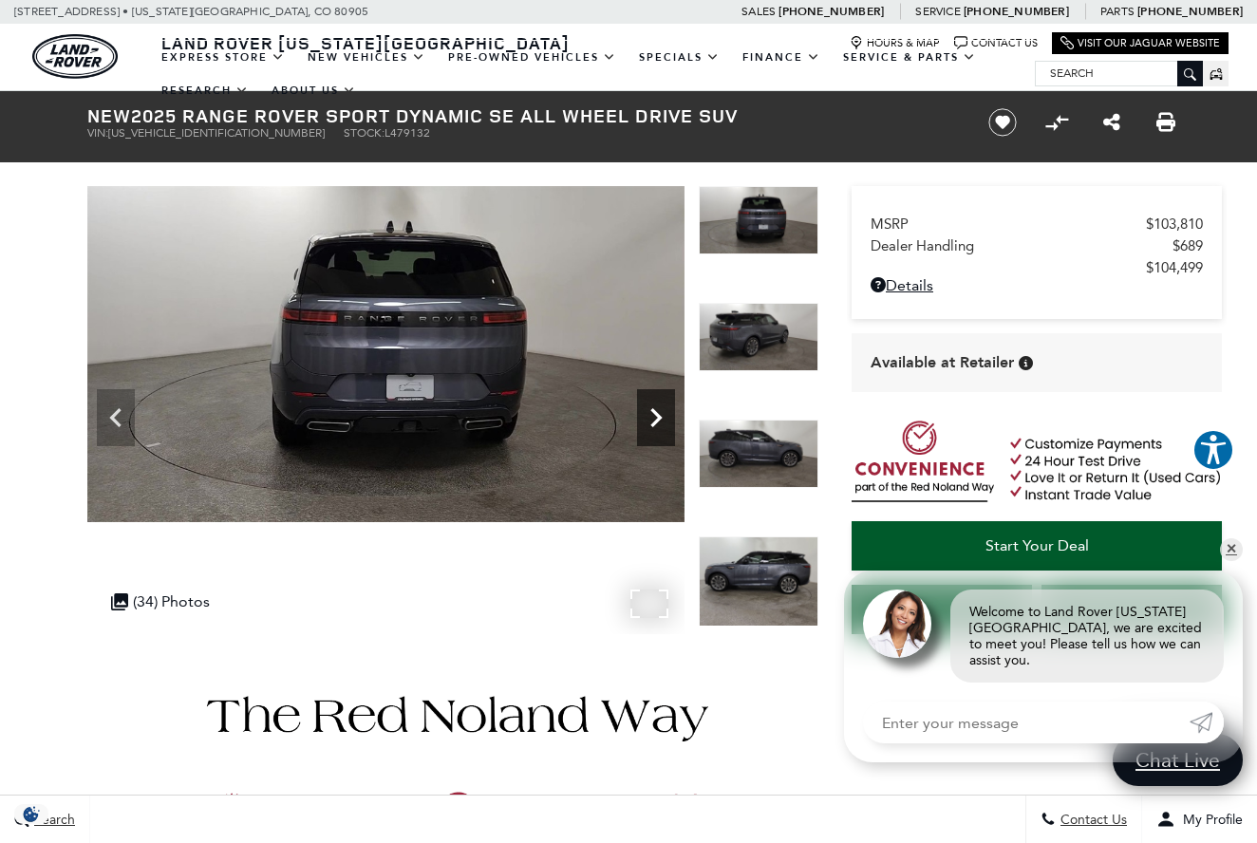
click at [656, 402] on icon "Next" at bounding box center [656, 418] width 38 height 38
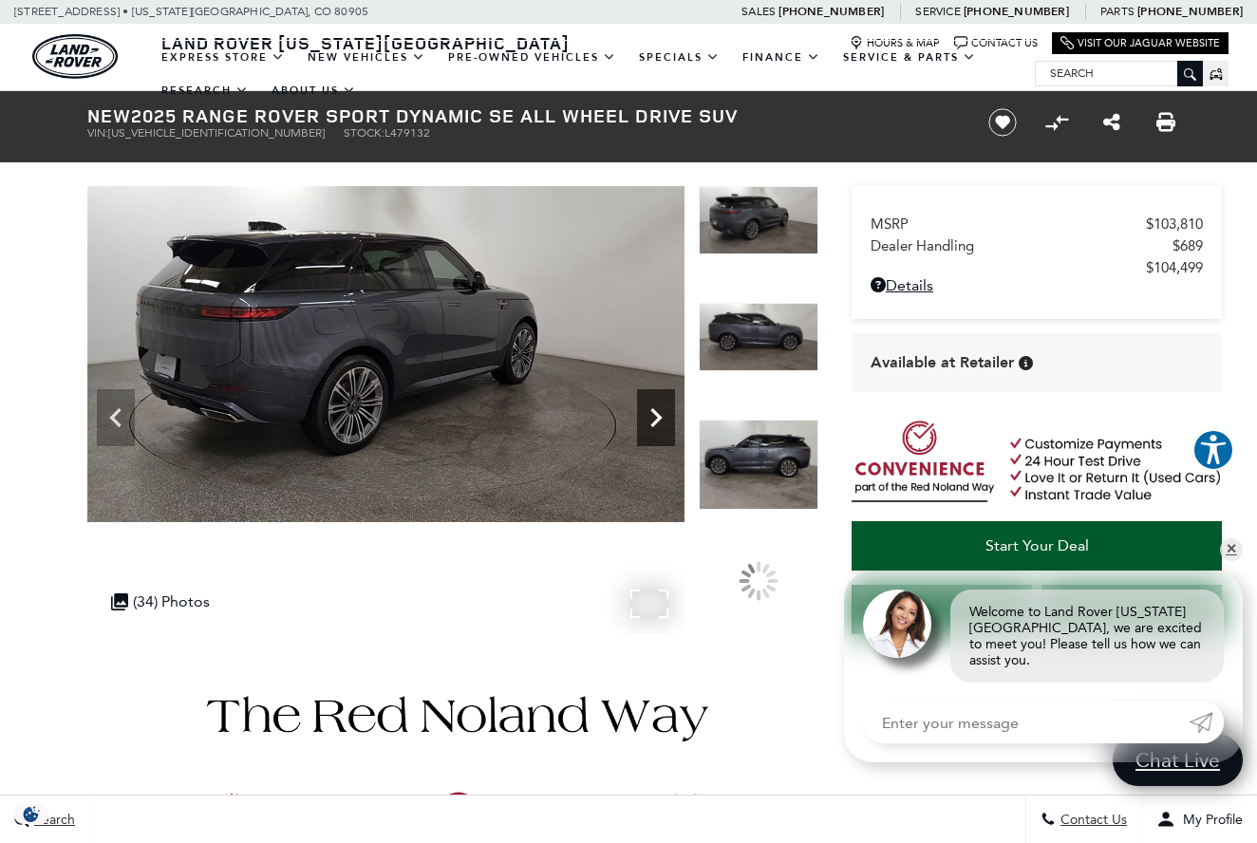
click at [656, 402] on icon "Next" at bounding box center [656, 418] width 38 height 38
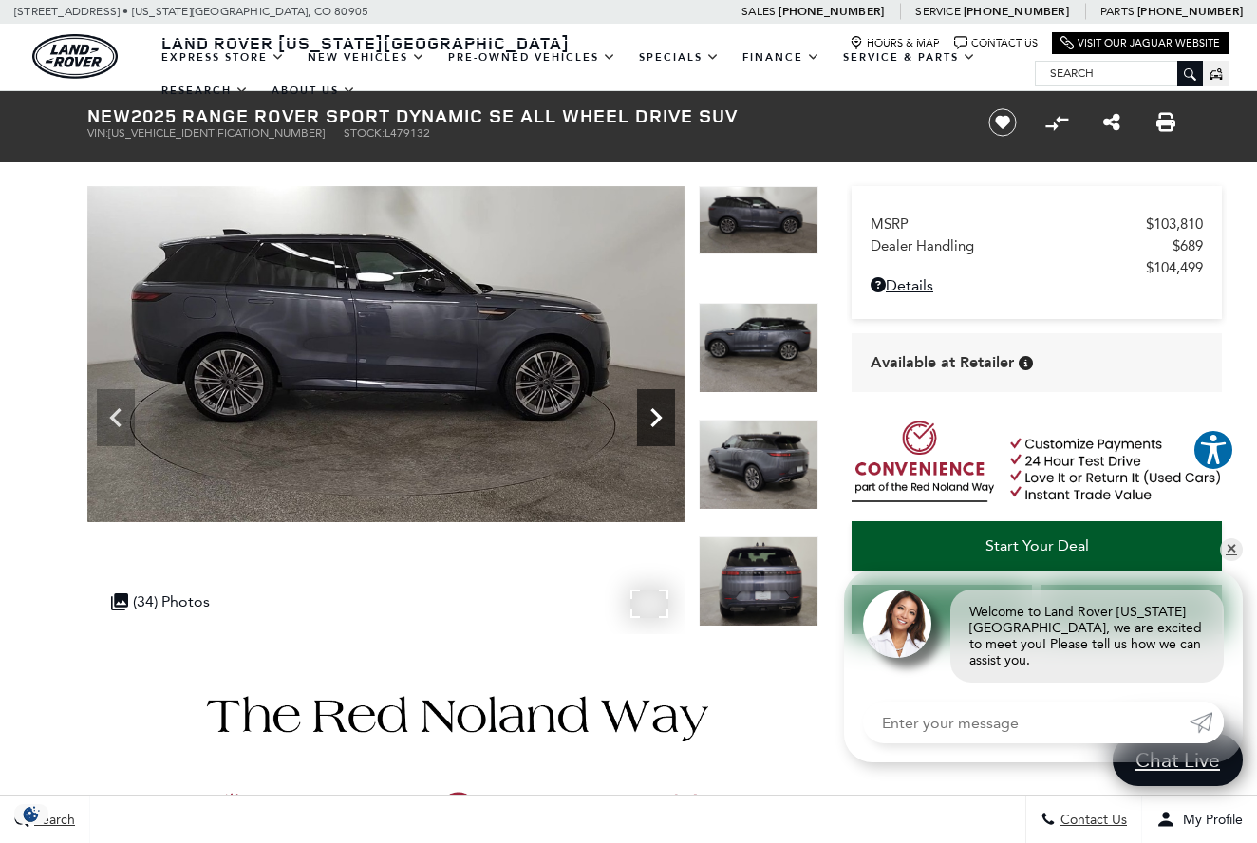
click at [656, 402] on icon "Next" at bounding box center [656, 418] width 38 height 38
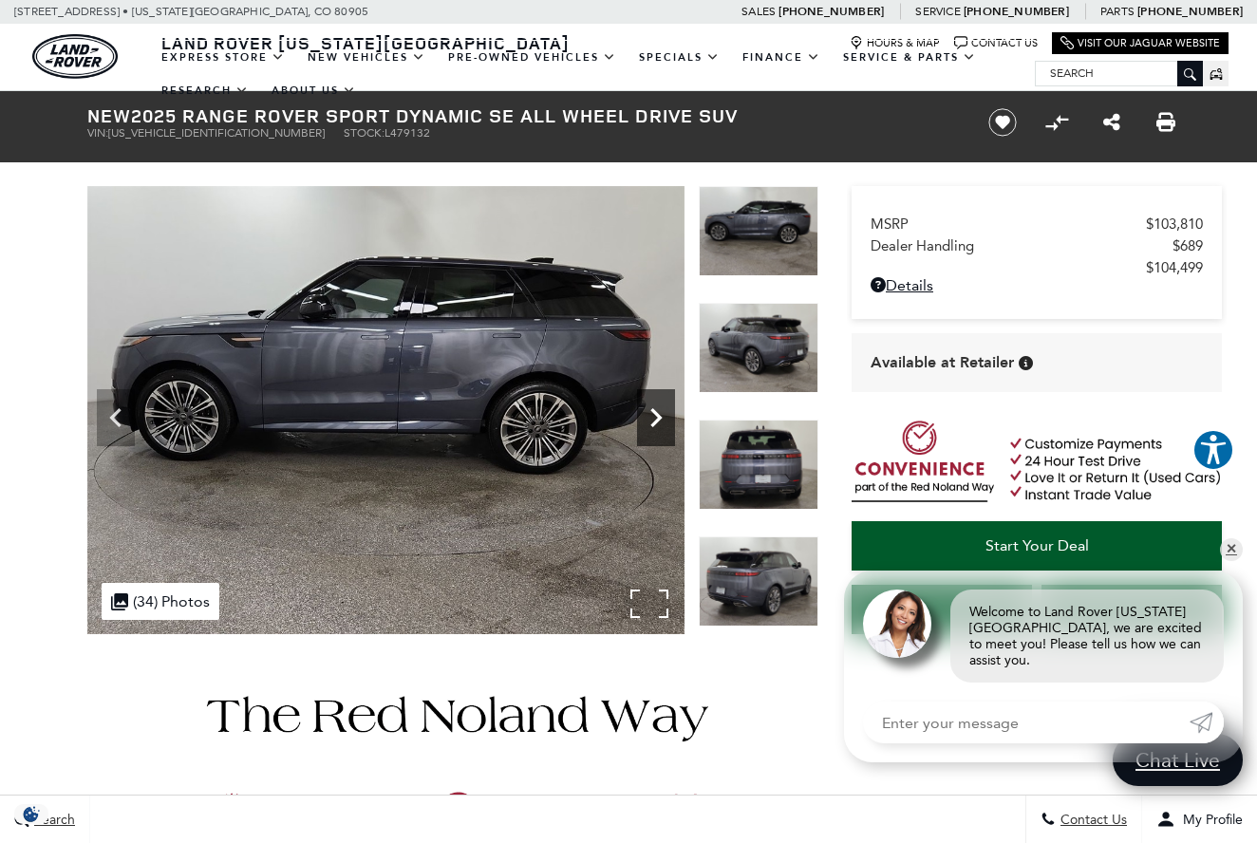
click at [656, 402] on icon "Next" at bounding box center [656, 418] width 38 height 38
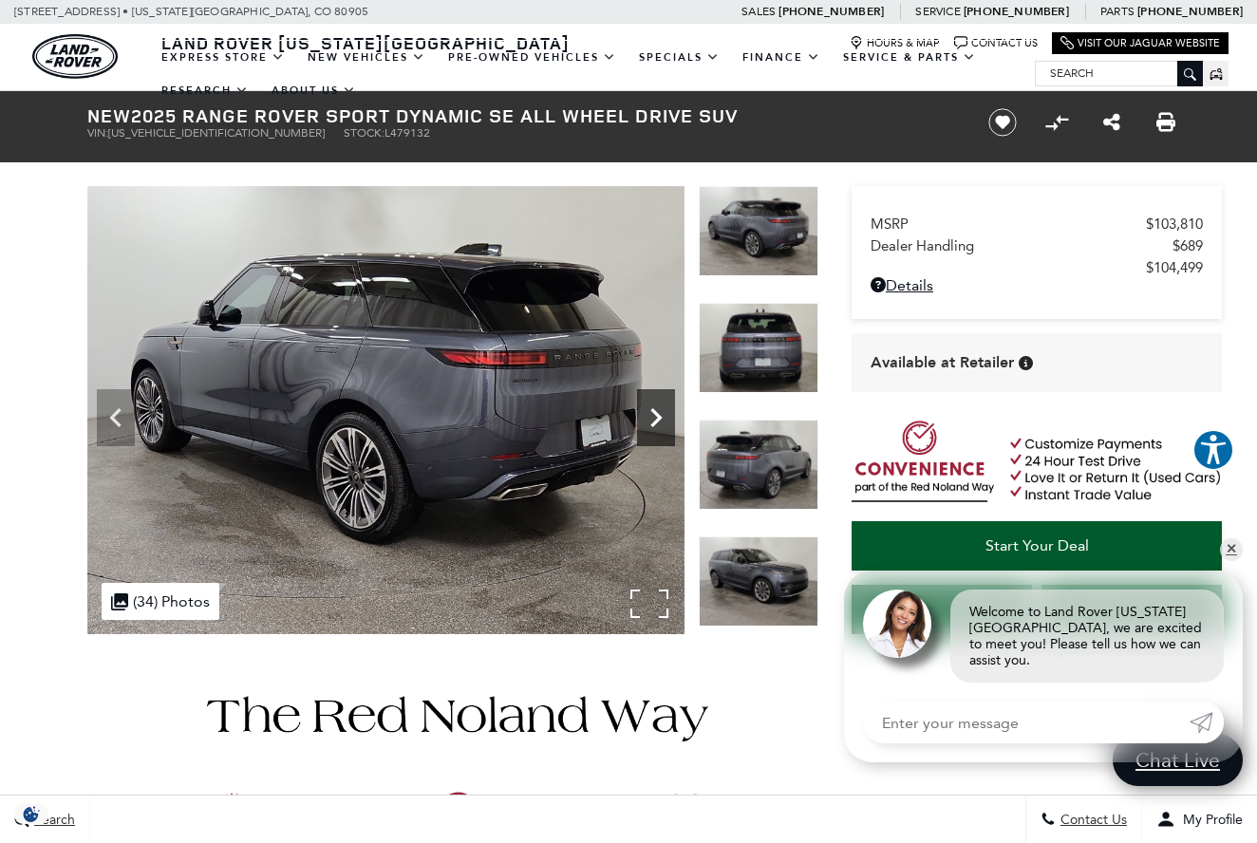
click at [656, 402] on icon "Next" at bounding box center [656, 418] width 38 height 38
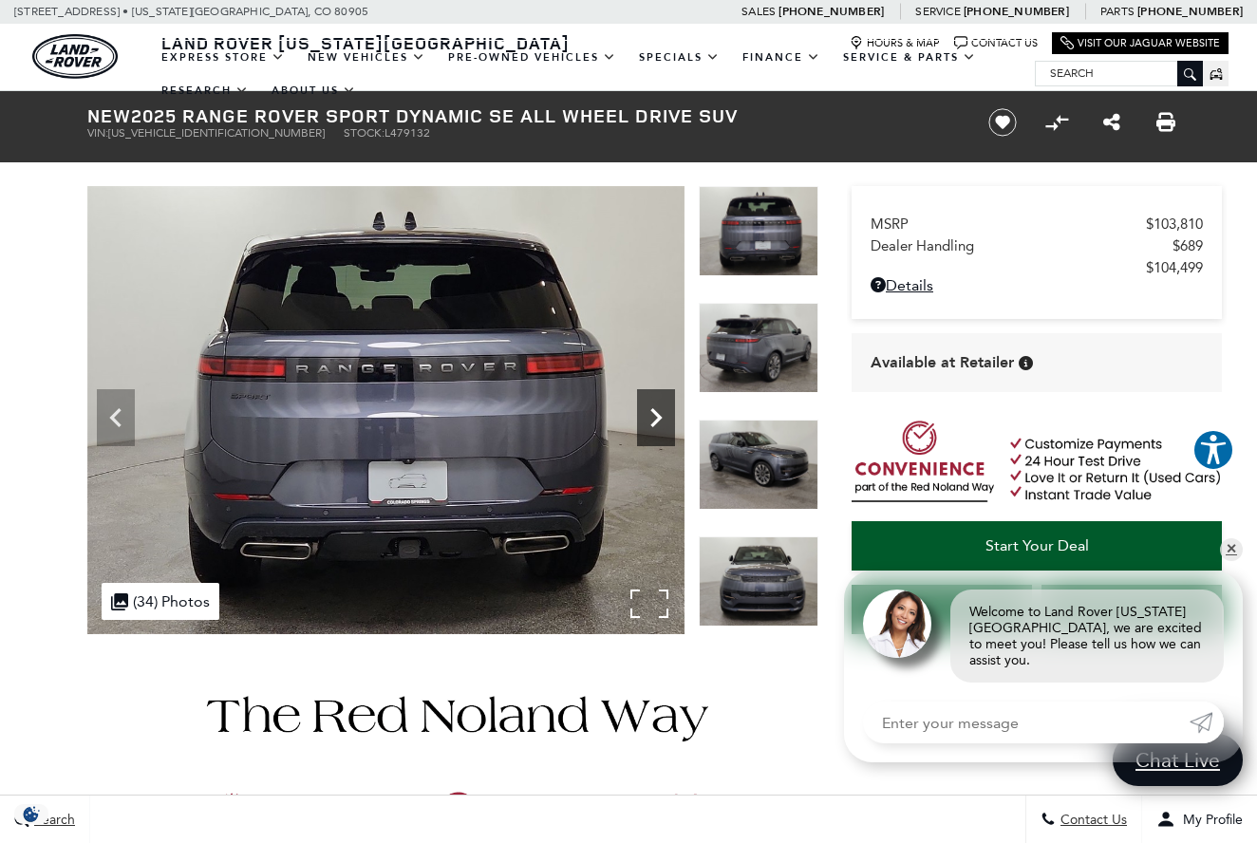
click at [656, 402] on icon "Next" at bounding box center [656, 418] width 38 height 38
